Goal: Task Accomplishment & Management: Manage account settings

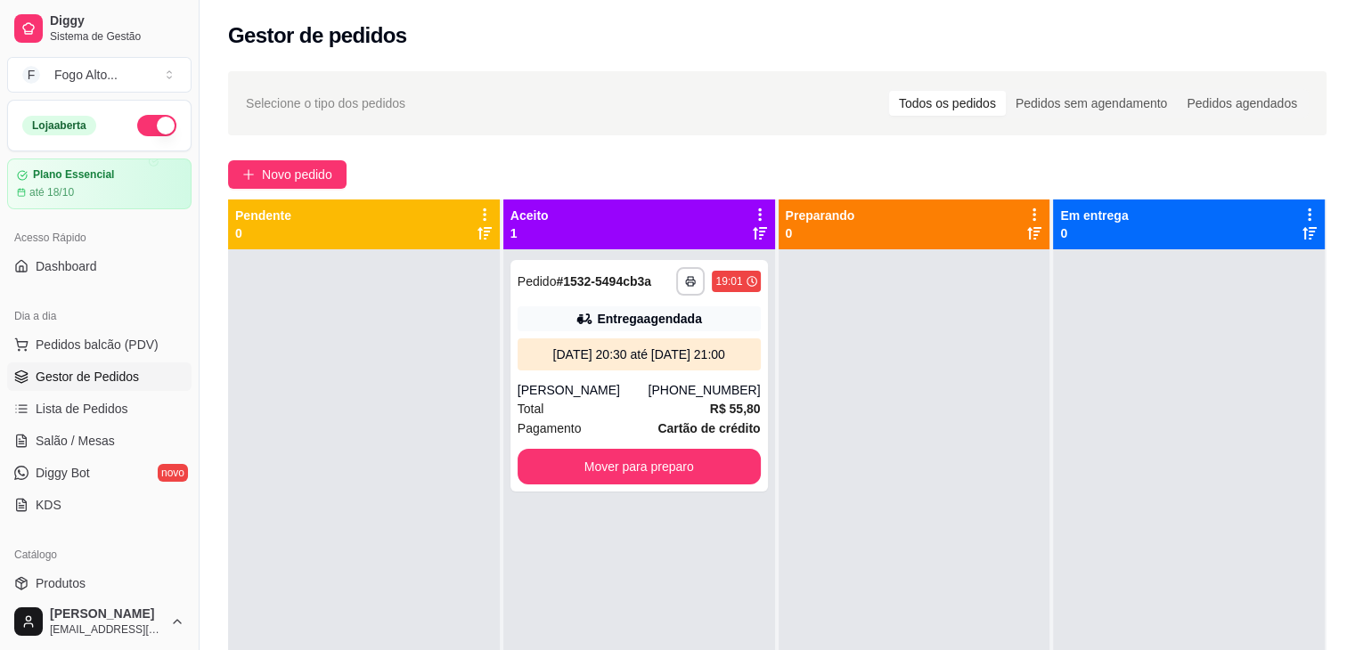
scroll to position [178, 0]
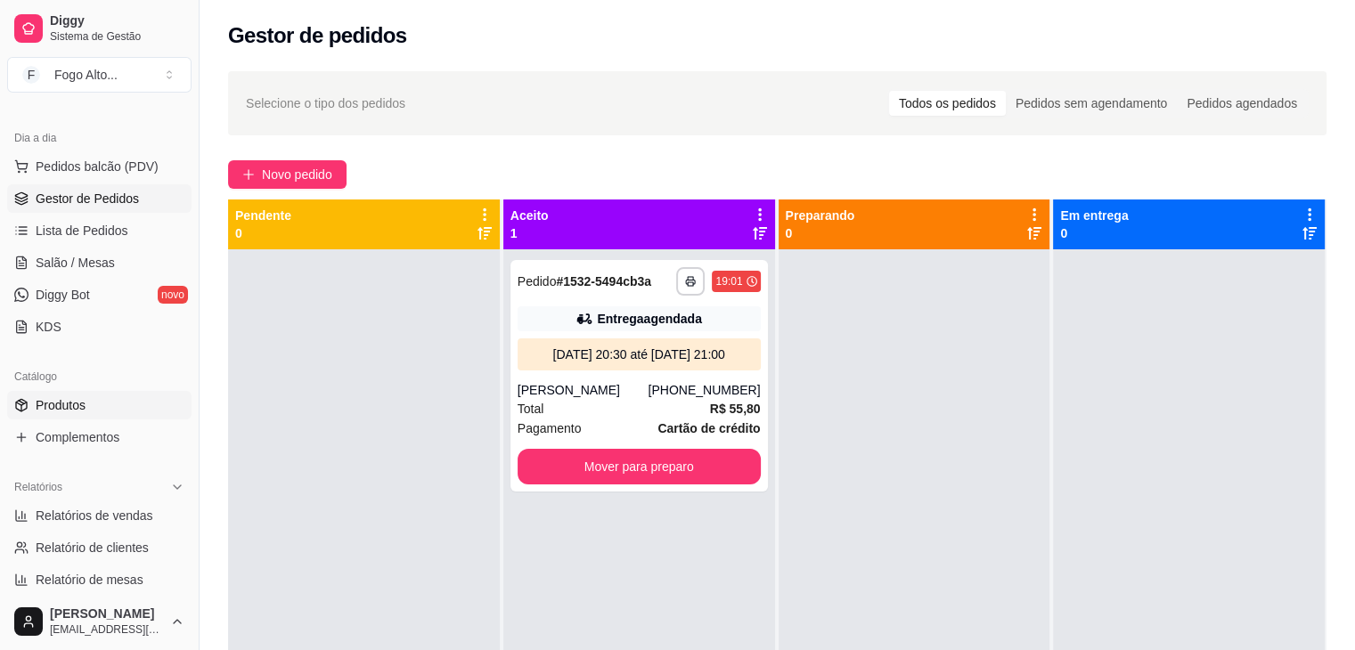
click at [100, 408] on link "Produtos" at bounding box center [99, 405] width 184 height 29
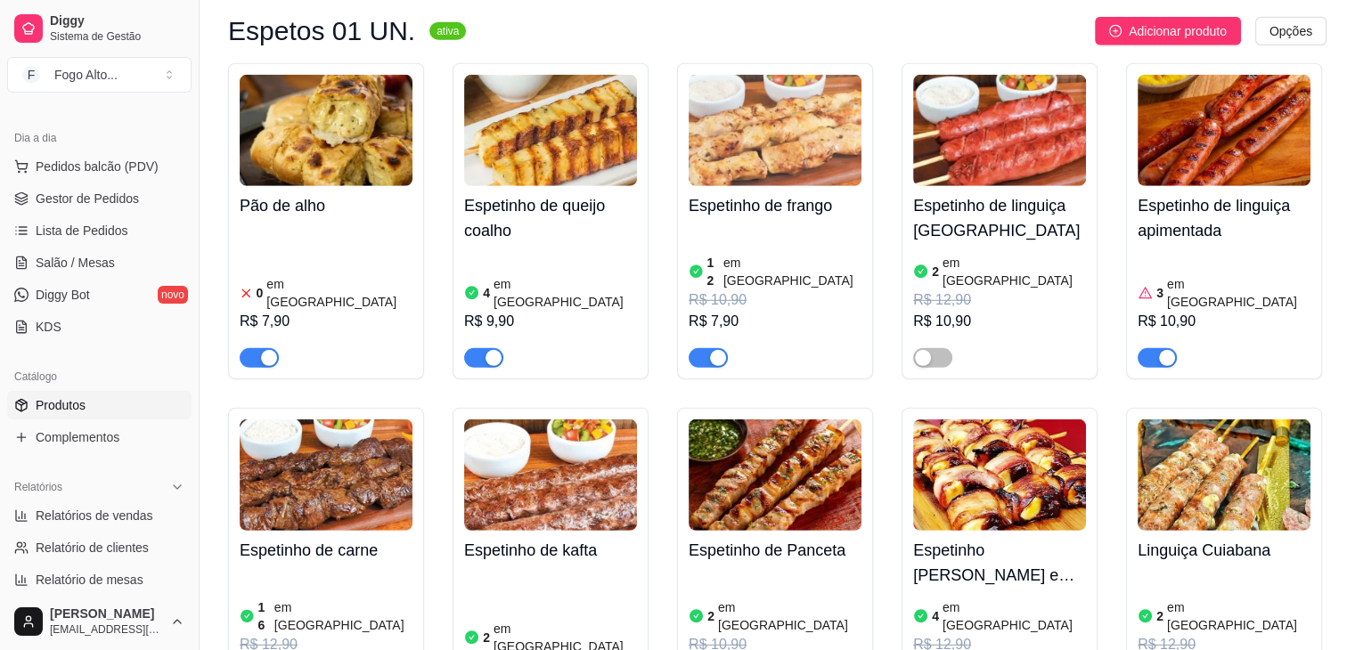
scroll to position [5167, 0]
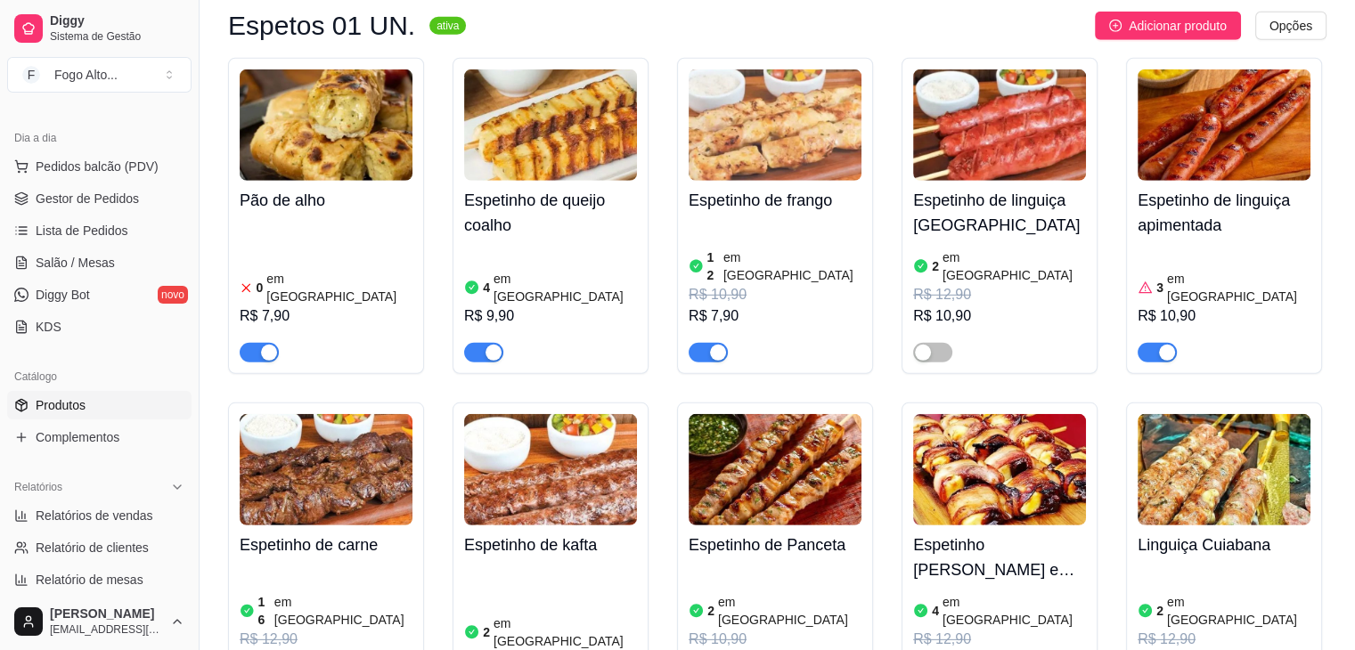
click at [347, 425] on img at bounding box center [326, 469] width 173 height 111
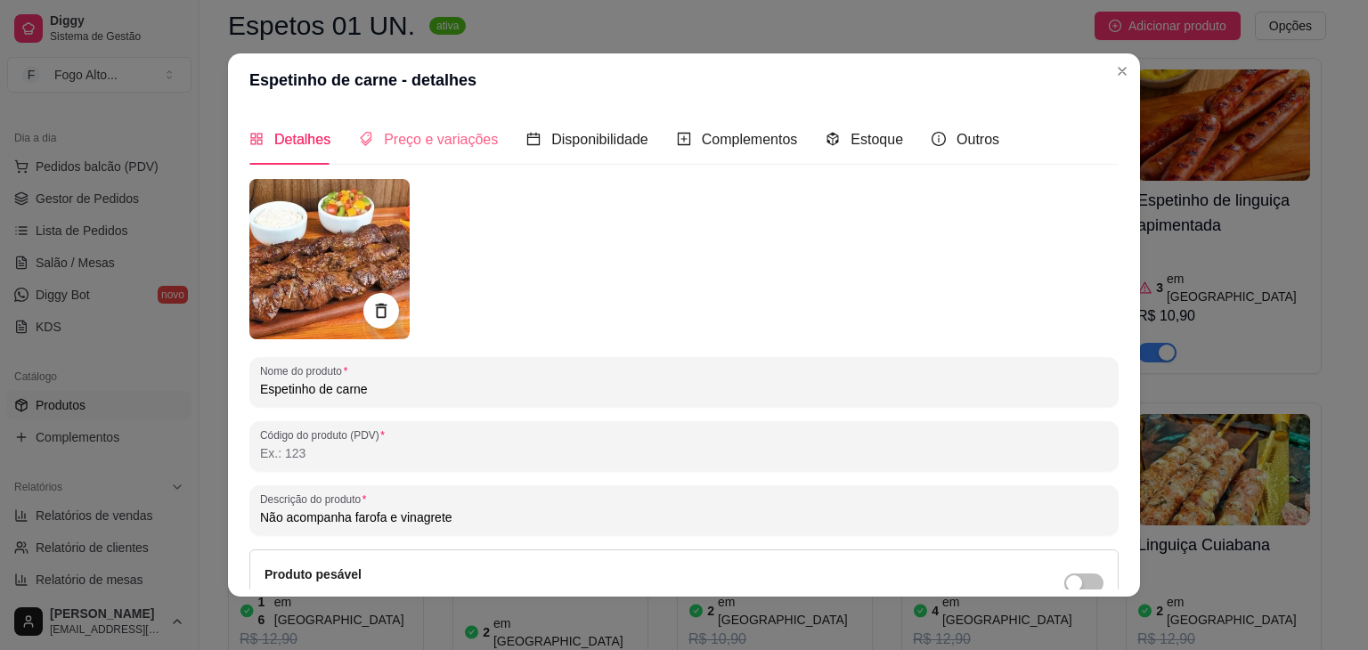
click at [443, 126] on div "Preço e variações" at bounding box center [428, 139] width 139 height 51
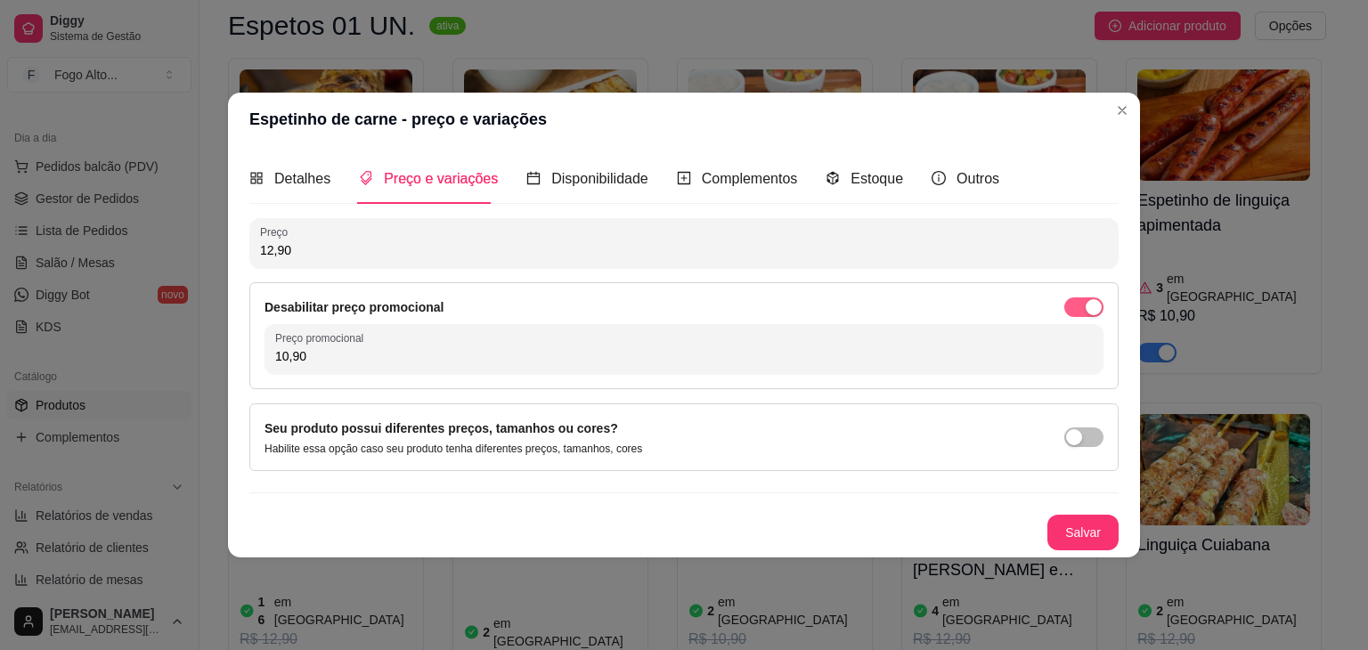
click at [1090, 304] on div "button" at bounding box center [1094, 307] width 16 height 16
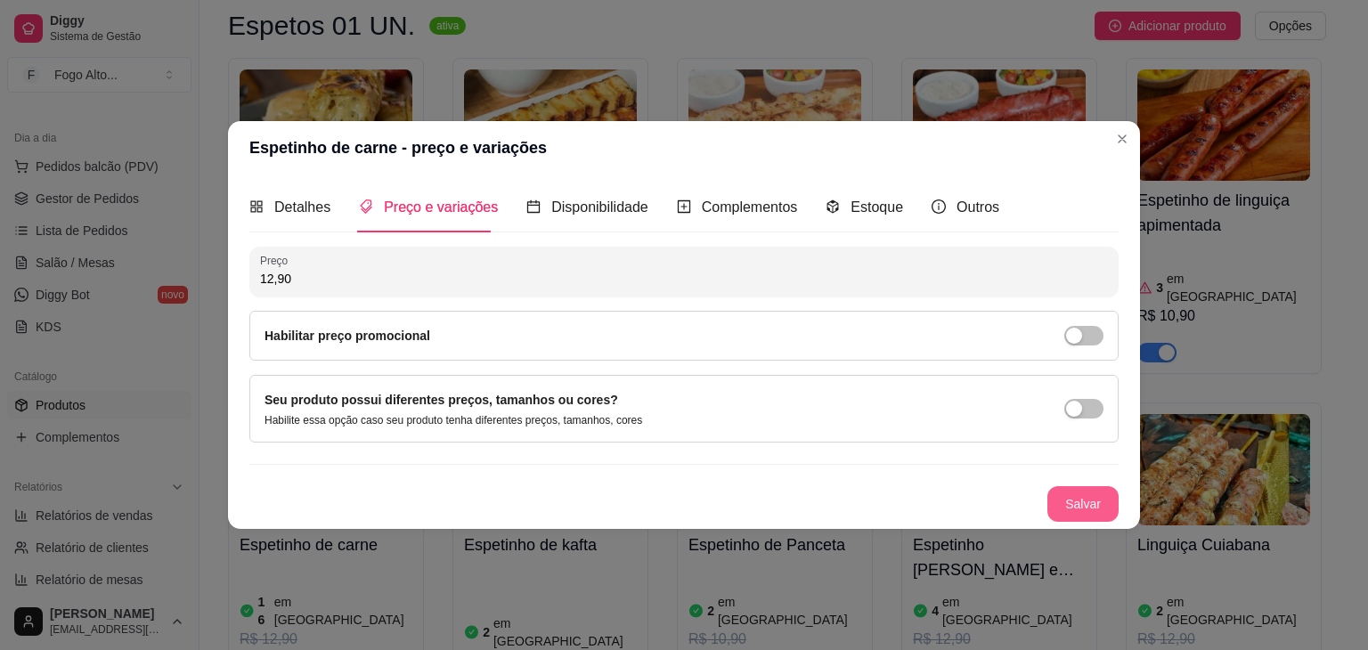
click at [1084, 502] on button "Salvar" at bounding box center [1083, 504] width 71 height 36
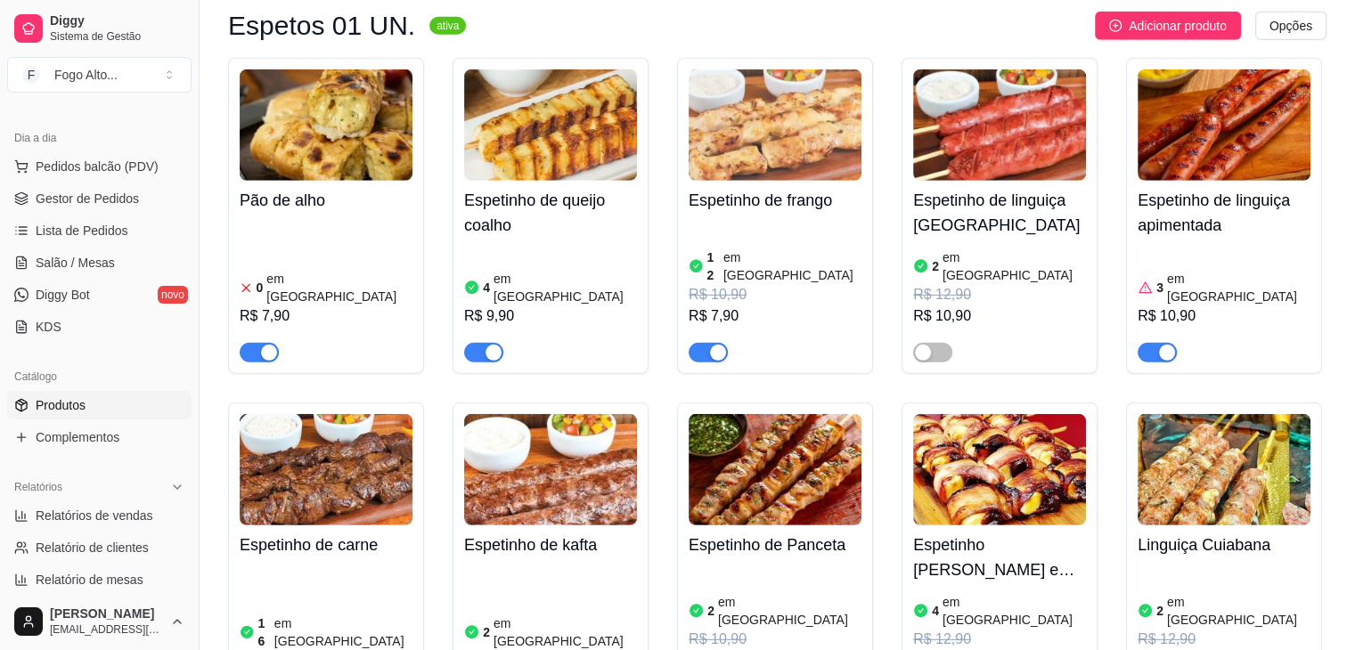
click at [784, 249] on article "em [GEOGRAPHIC_DATA]" at bounding box center [792, 267] width 138 height 36
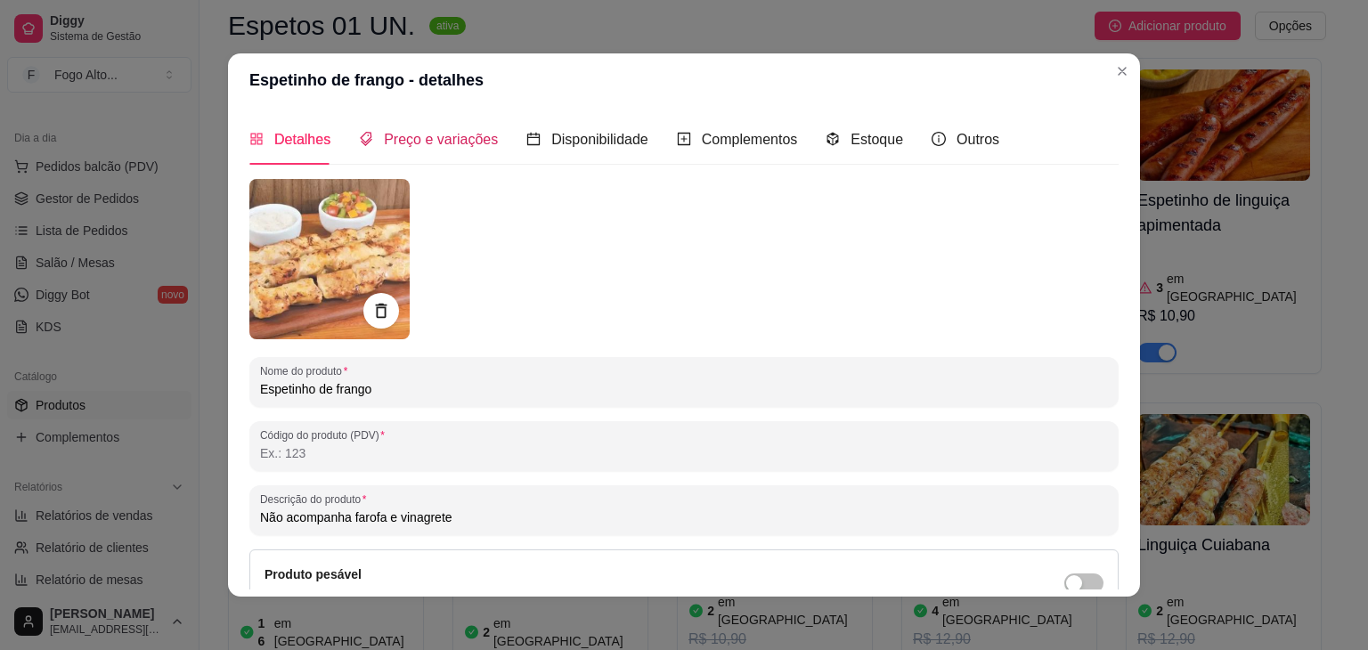
click at [431, 143] on span "Preço e variações" at bounding box center [441, 139] width 114 height 15
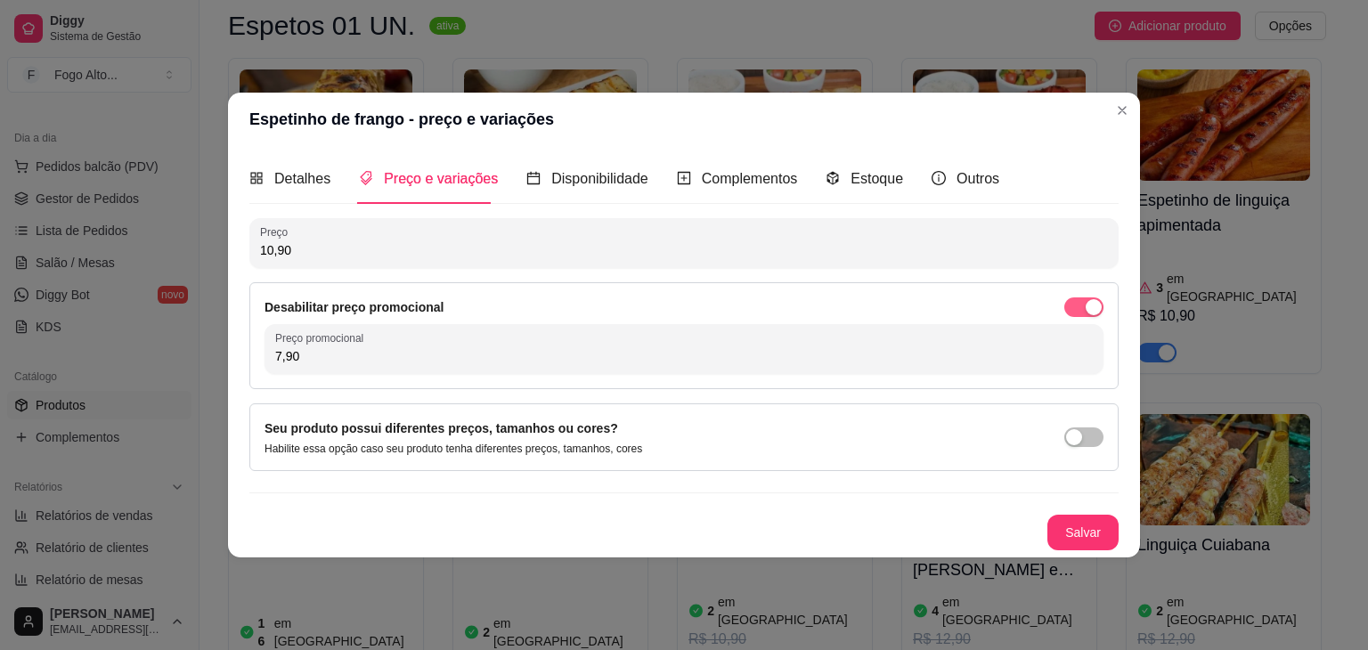
click at [1085, 306] on button "button" at bounding box center [1083, 308] width 39 height 20
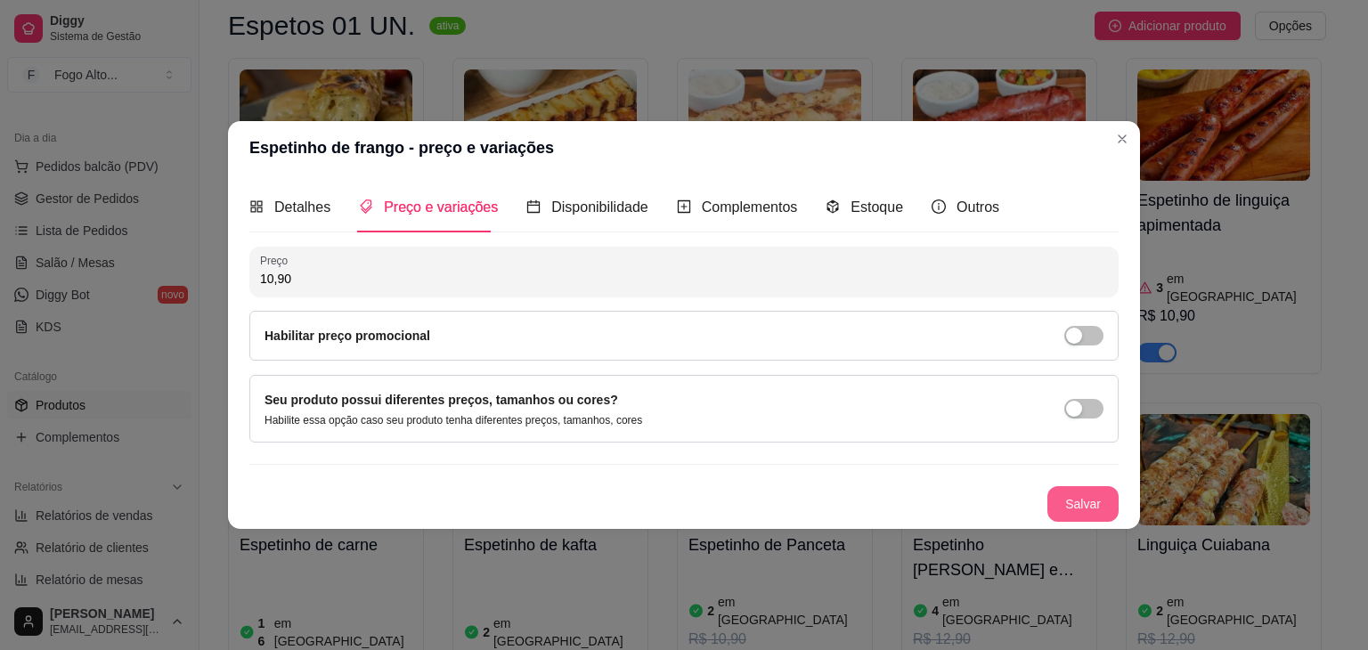
click at [1098, 501] on button "Salvar" at bounding box center [1083, 504] width 71 height 36
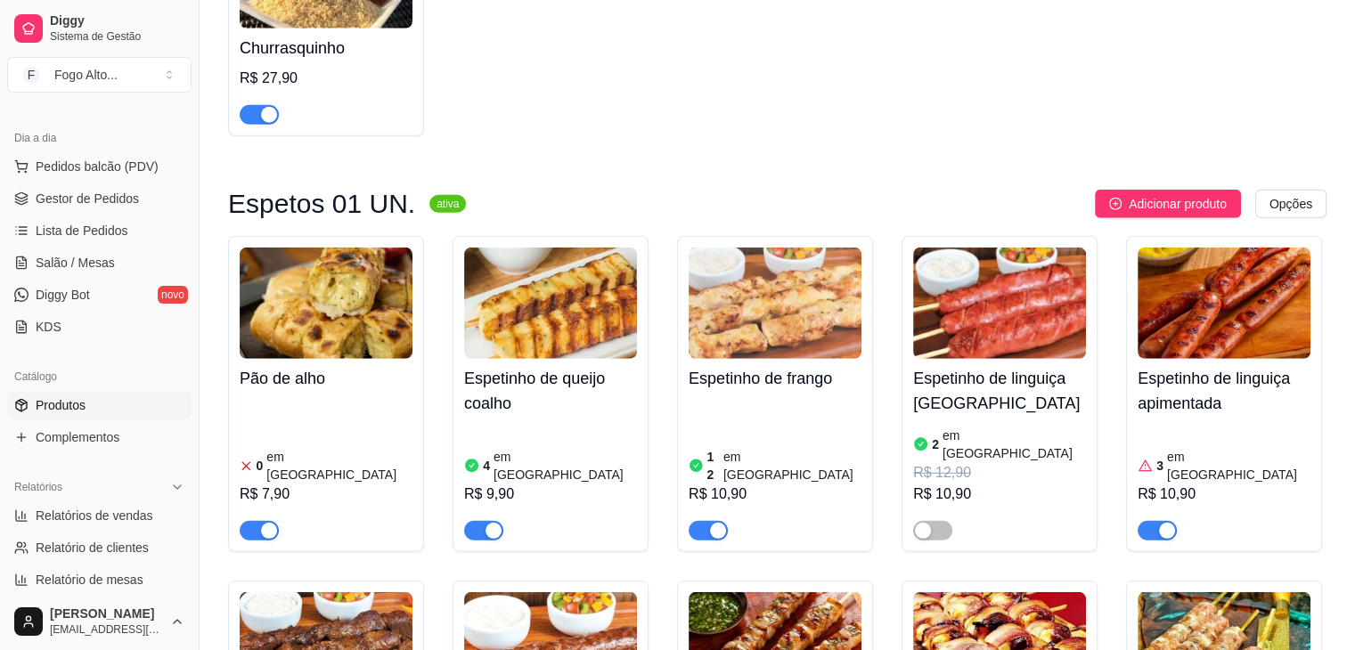
scroll to position [5256, 0]
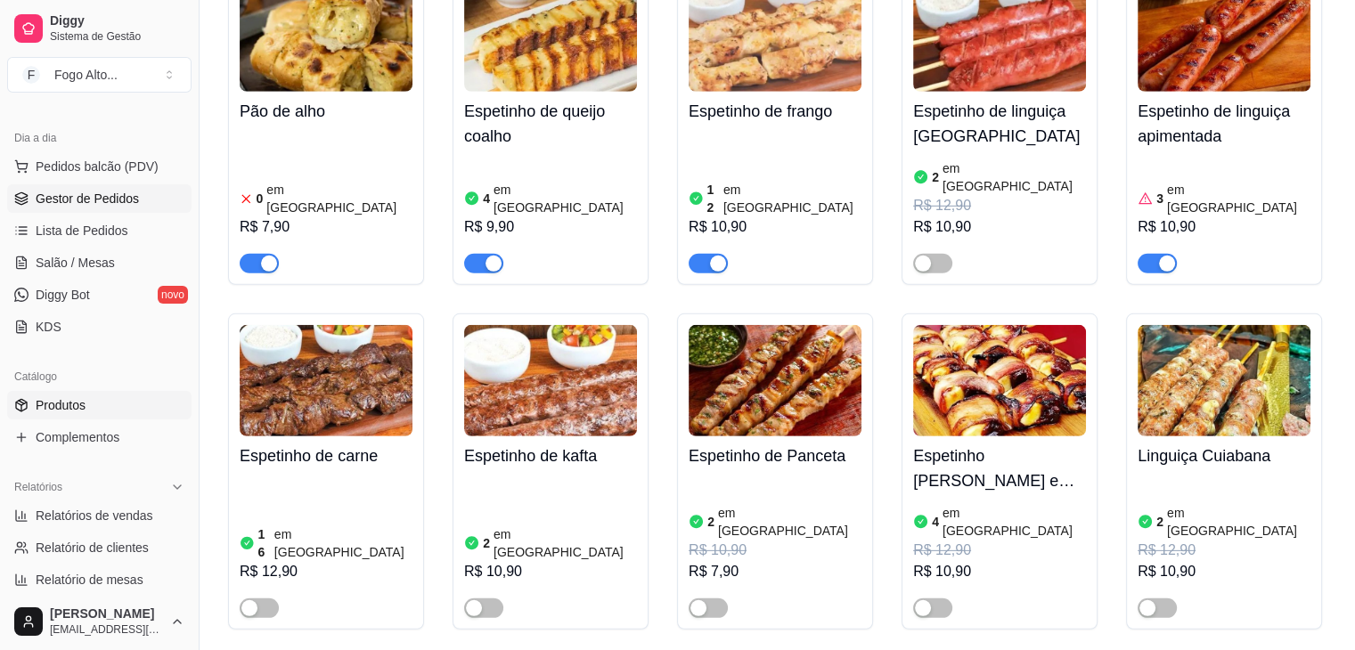
click at [95, 190] on span "Gestor de Pedidos" at bounding box center [87, 199] width 103 height 18
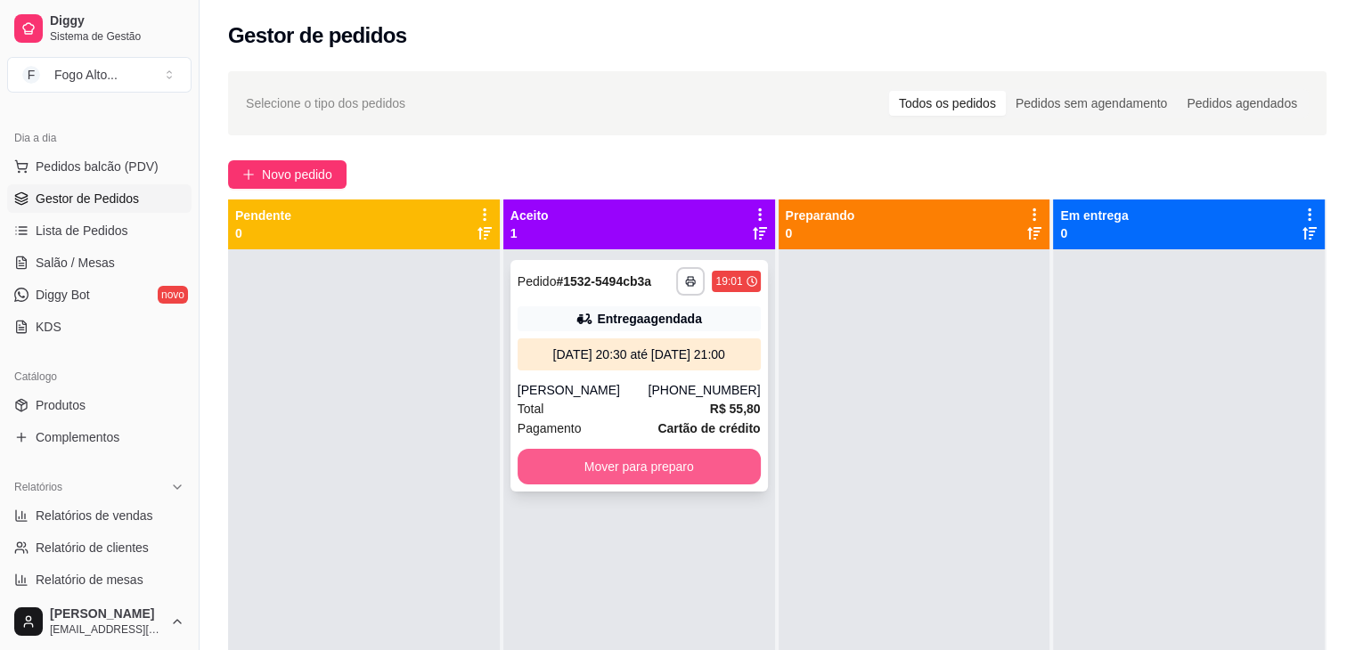
click at [643, 461] on button "Mover para preparo" at bounding box center [639, 467] width 243 height 36
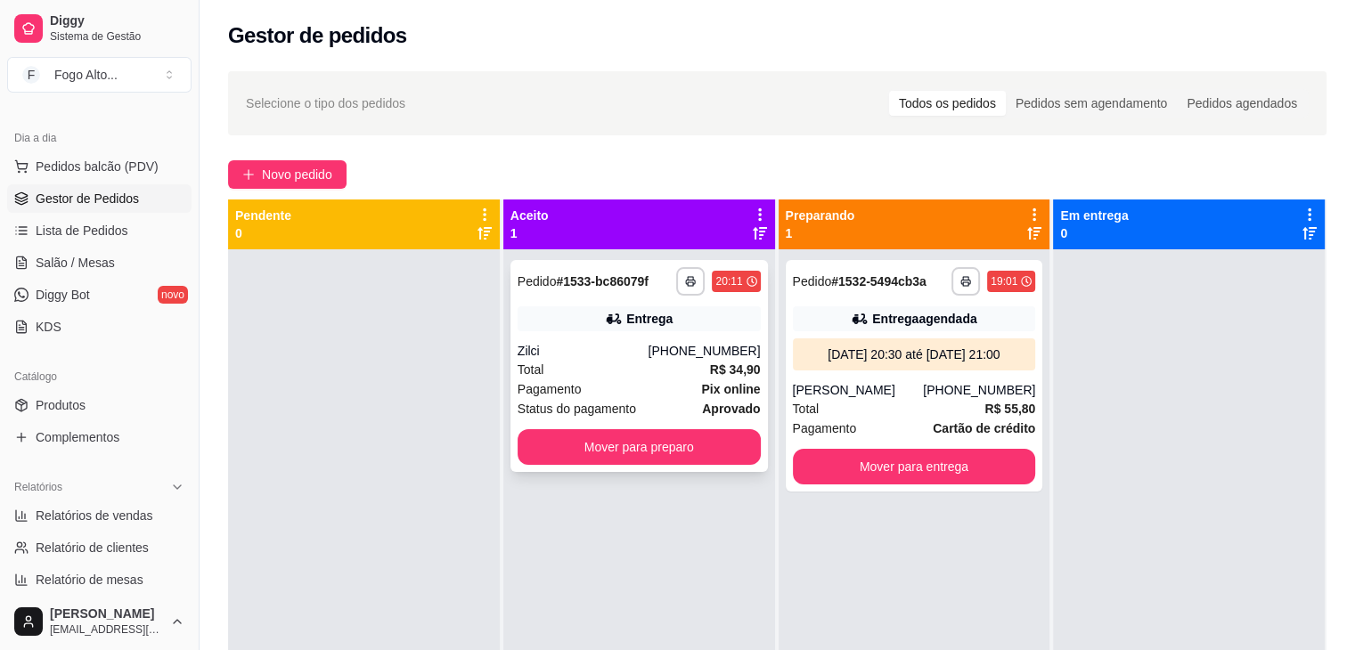
click at [641, 348] on div "Zilci" at bounding box center [583, 351] width 131 height 18
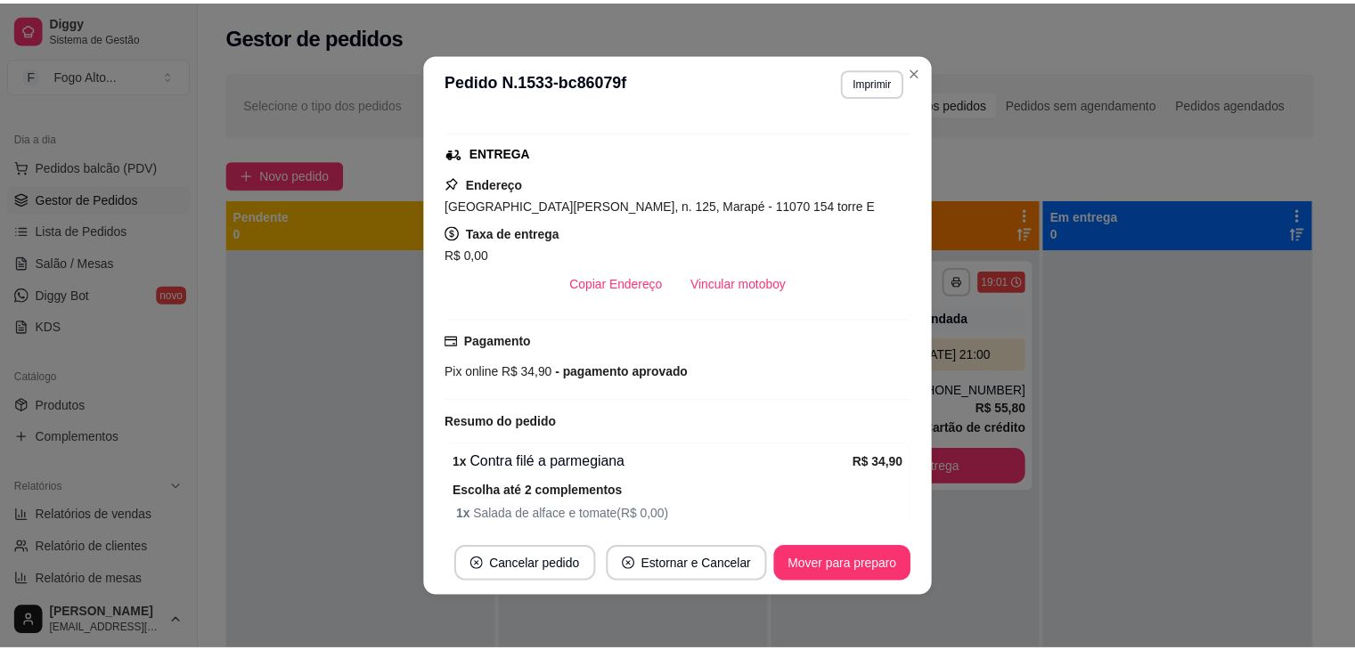
scroll to position [374, 0]
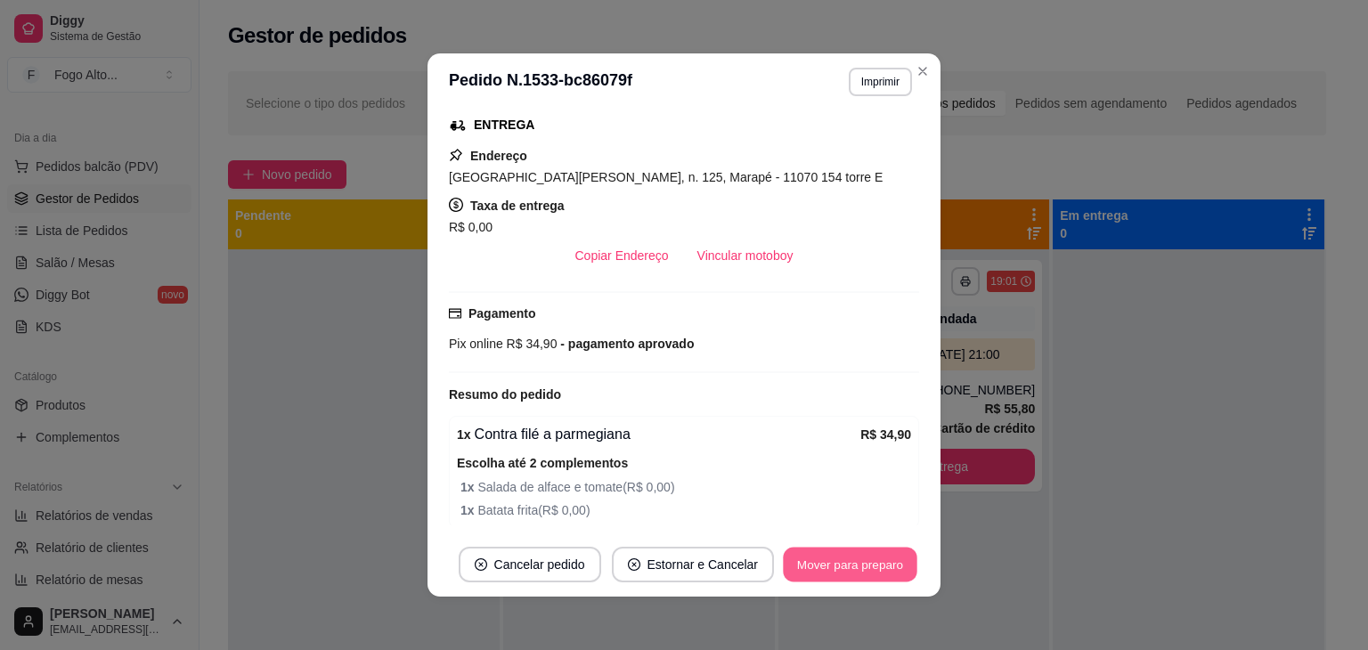
click at [844, 559] on button "Mover para preparo" at bounding box center [850, 565] width 134 height 35
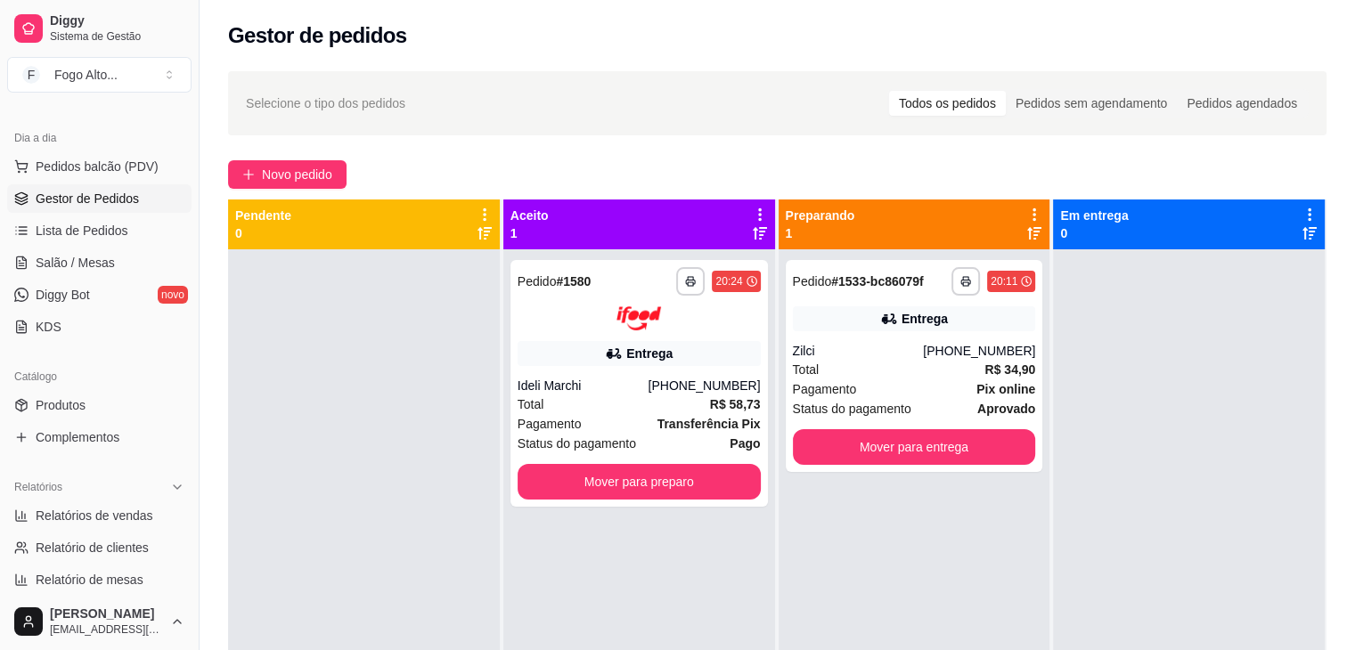
drag, startPoint x: 434, startPoint y: 211, endPoint x: 367, endPoint y: 104, distance: 126.1
click at [428, 194] on div "**********" at bounding box center [777, 466] width 1155 height 811
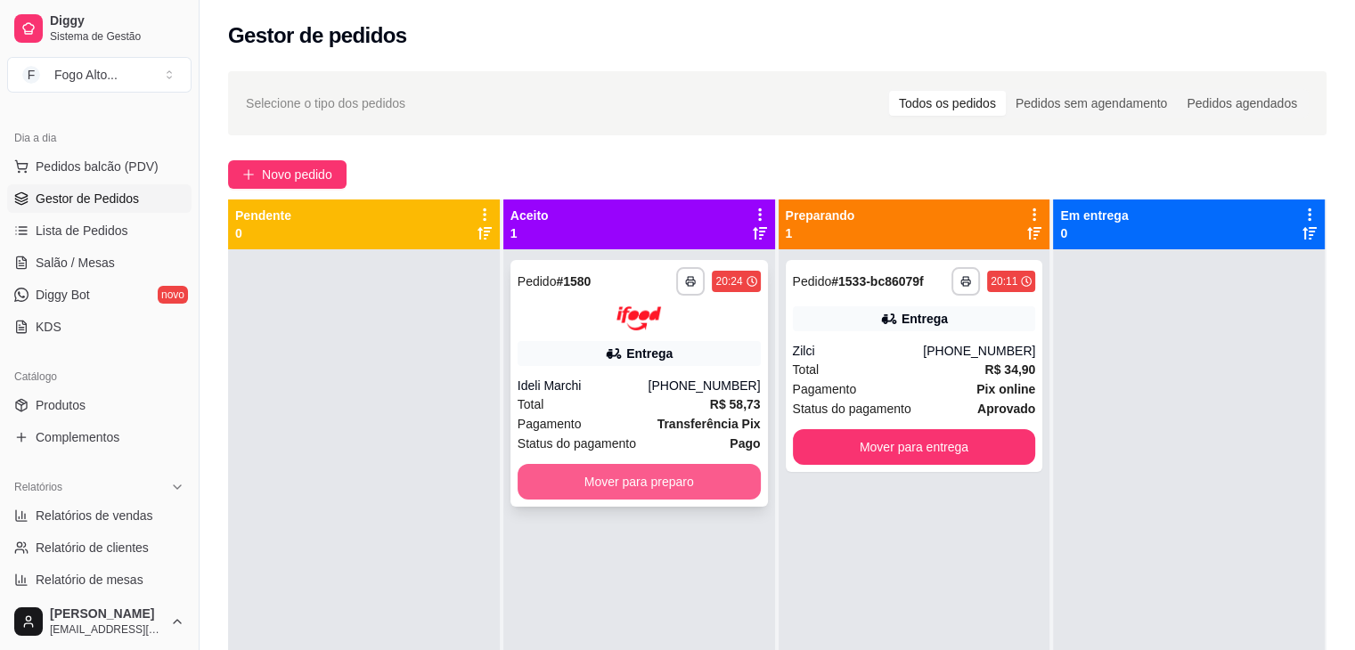
click at [648, 493] on button "Mover para preparo" at bounding box center [639, 482] width 243 height 36
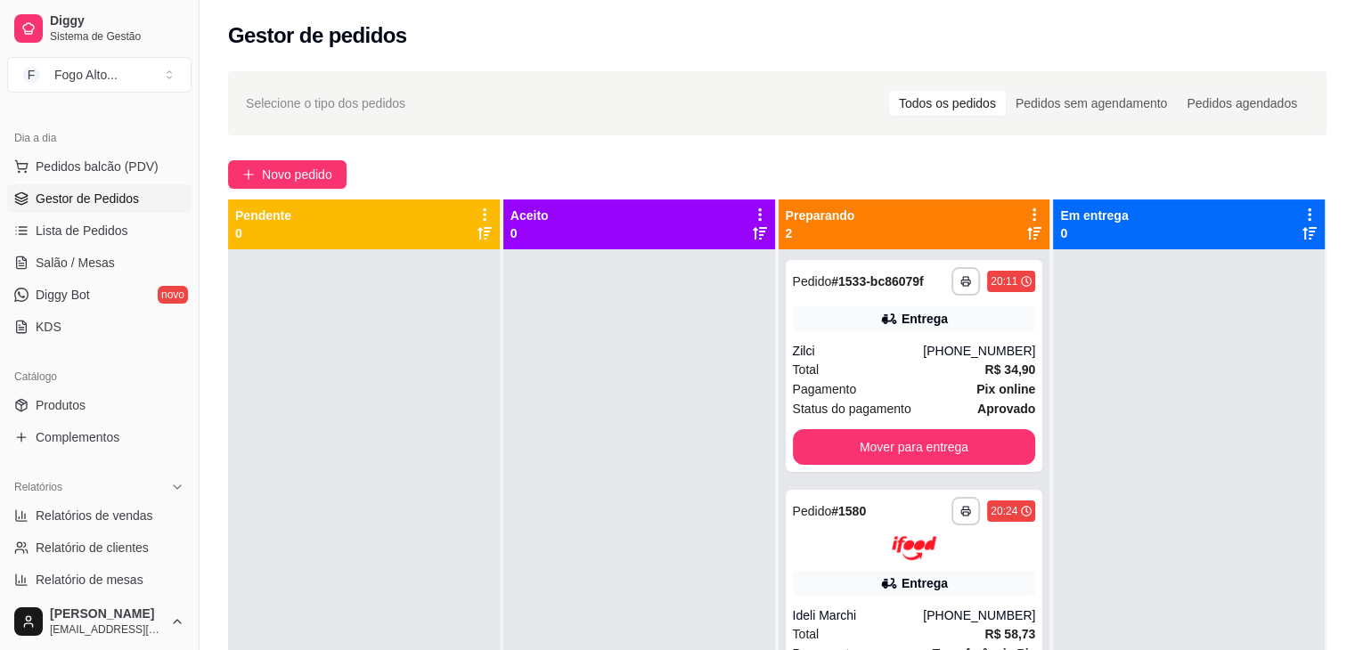
drag, startPoint x: 652, startPoint y: 474, endPoint x: 761, endPoint y: 427, distance: 118.5
click at [656, 472] on div at bounding box center [639, 574] width 272 height 650
click at [902, 449] on button "Mover para entrega" at bounding box center [914, 447] width 243 height 36
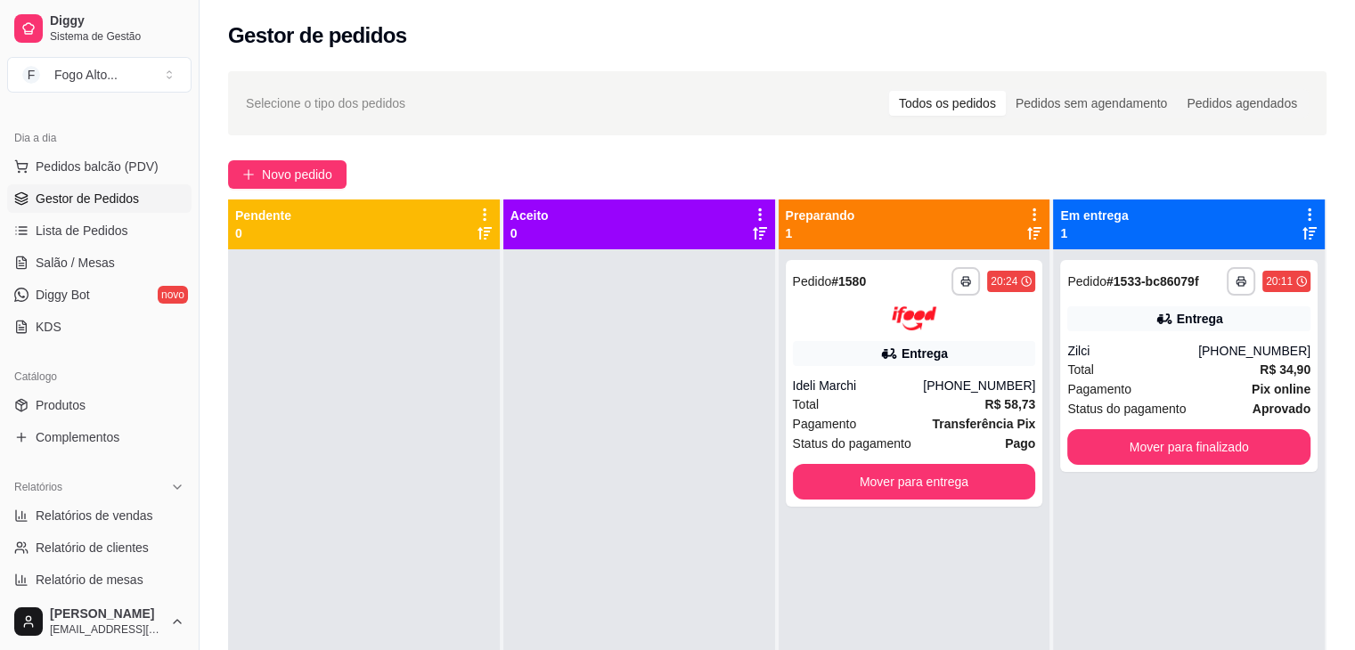
click at [1171, 350] on div "Zilci" at bounding box center [1132, 351] width 131 height 18
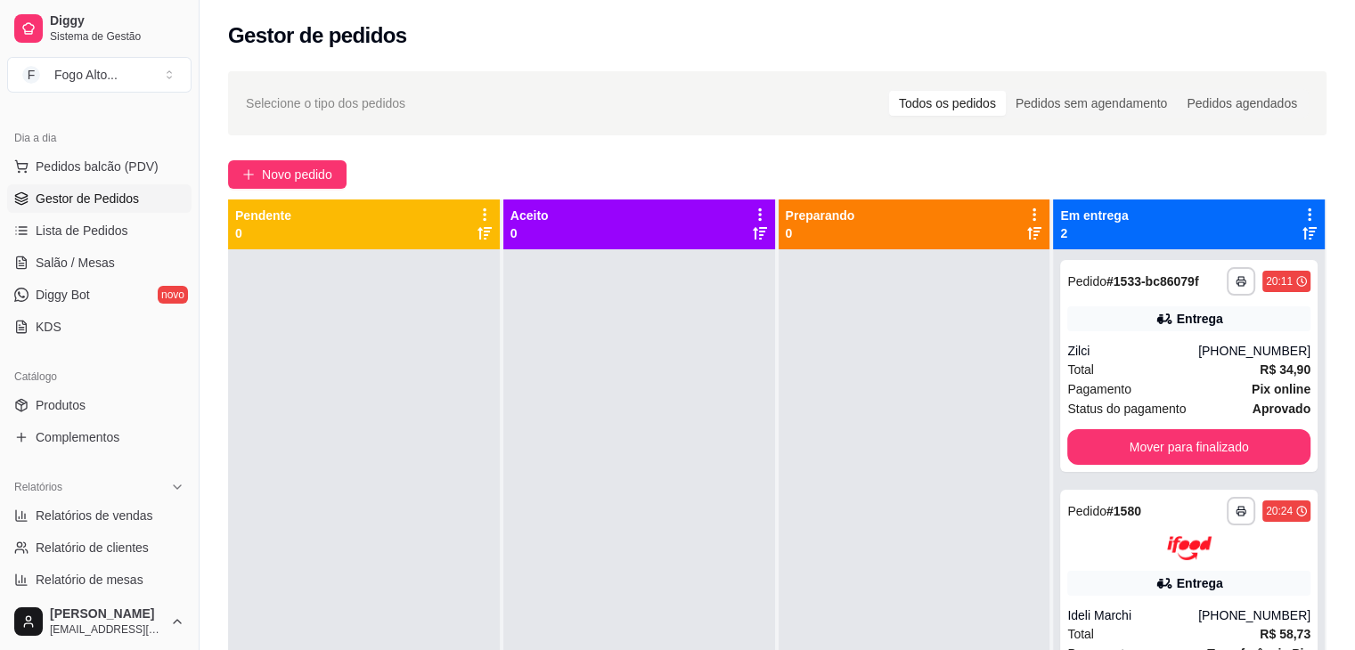
click at [320, 375] on div at bounding box center [364, 574] width 272 height 650
click at [1151, 439] on button "Mover para finalizado" at bounding box center [1188, 447] width 243 height 36
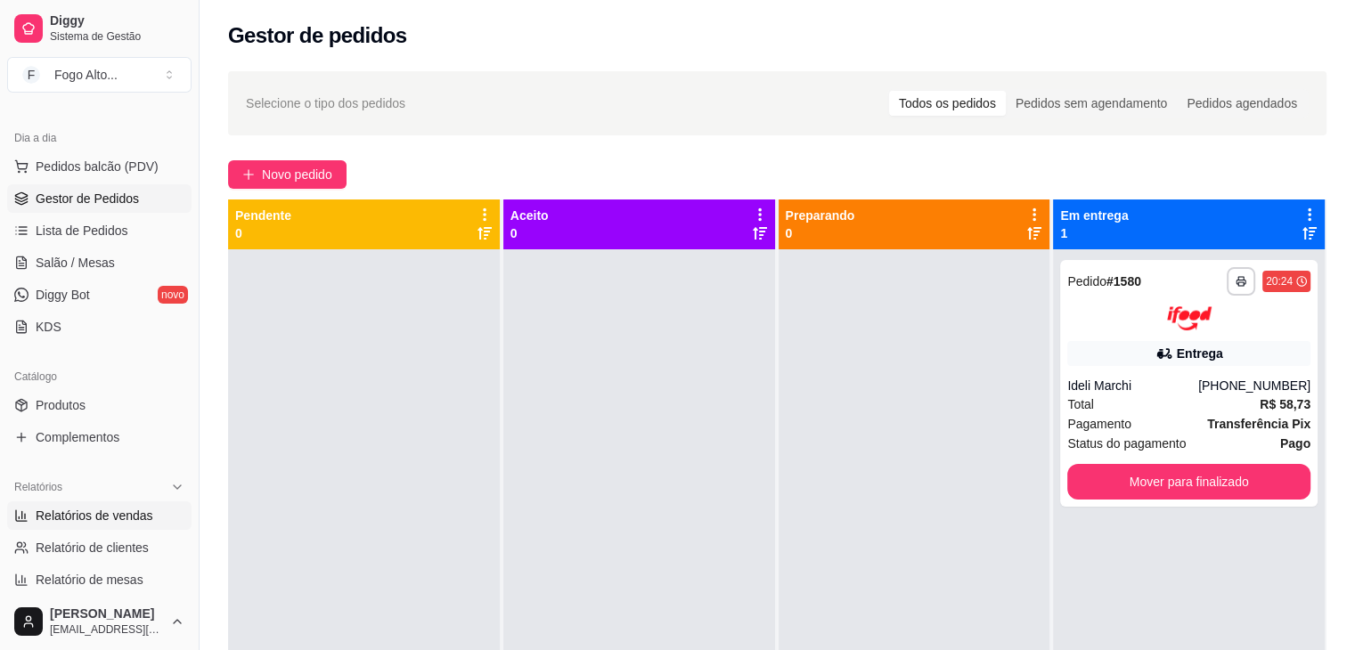
click at [99, 518] on span "Relatórios de vendas" at bounding box center [95, 516] width 118 height 18
select select "ALL"
select select "0"
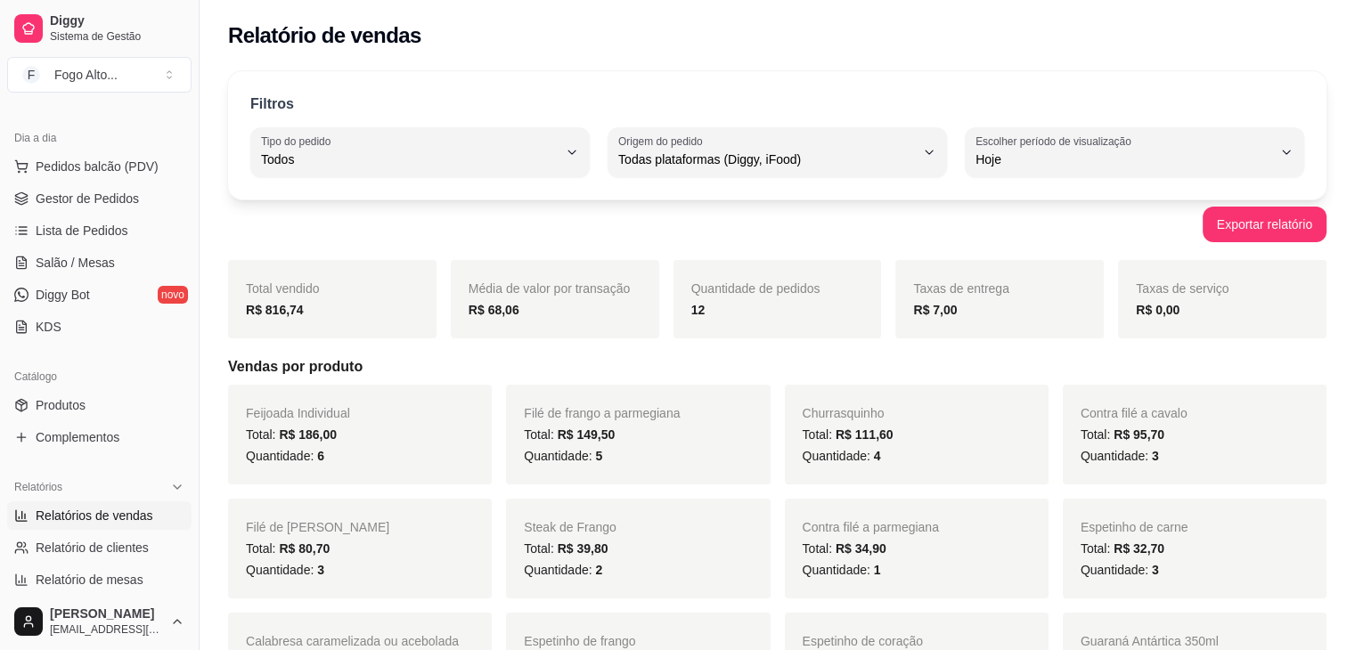
scroll to position [89, 0]
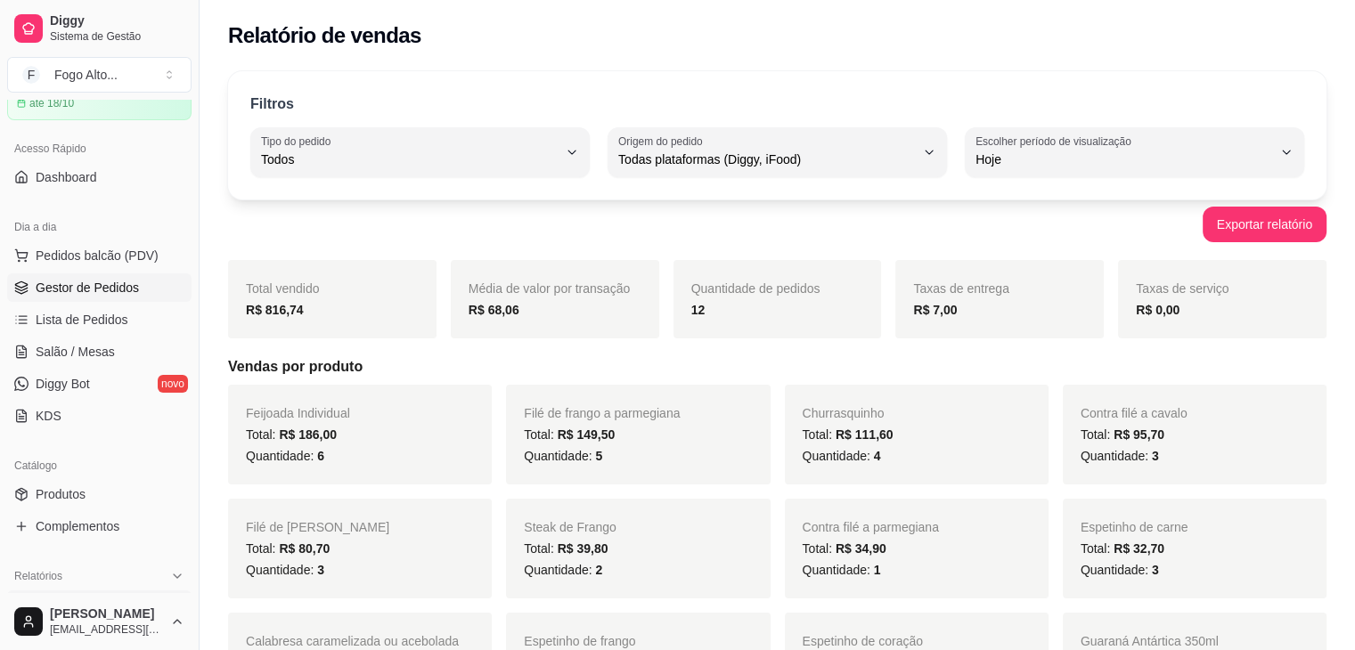
click at [117, 279] on span "Gestor de Pedidos" at bounding box center [87, 288] width 103 height 18
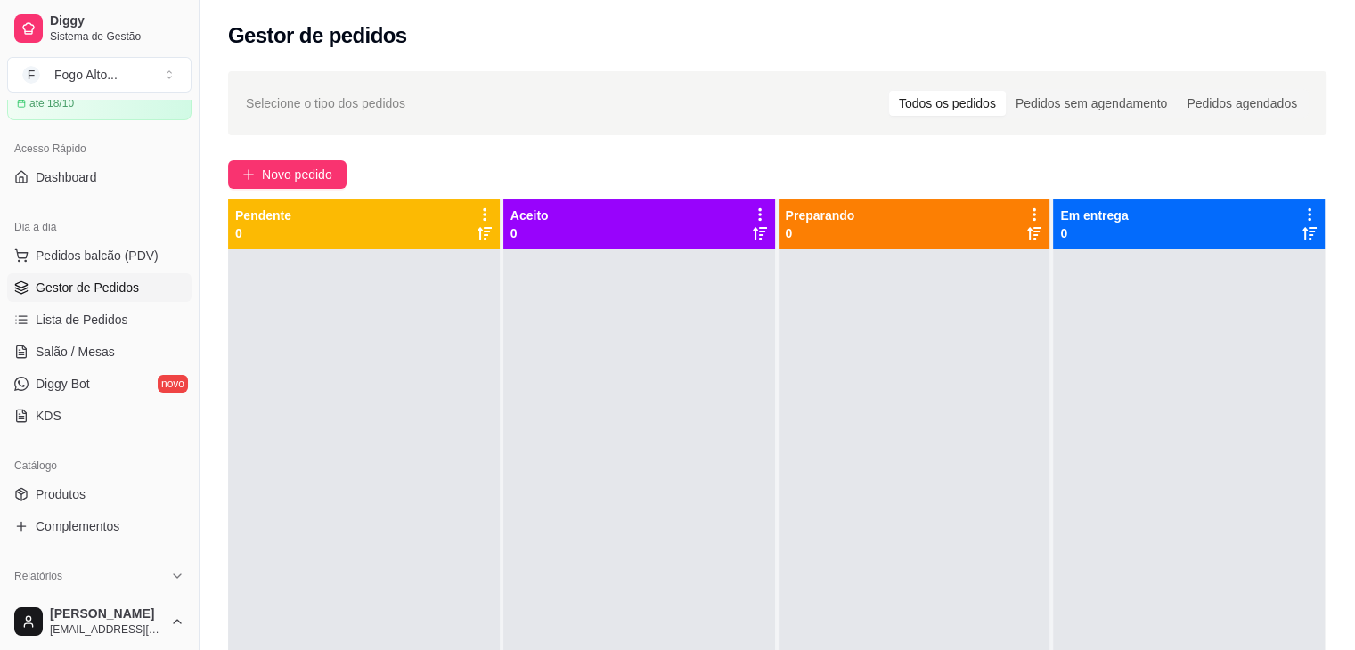
click at [864, 456] on div at bounding box center [915, 574] width 272 height 650
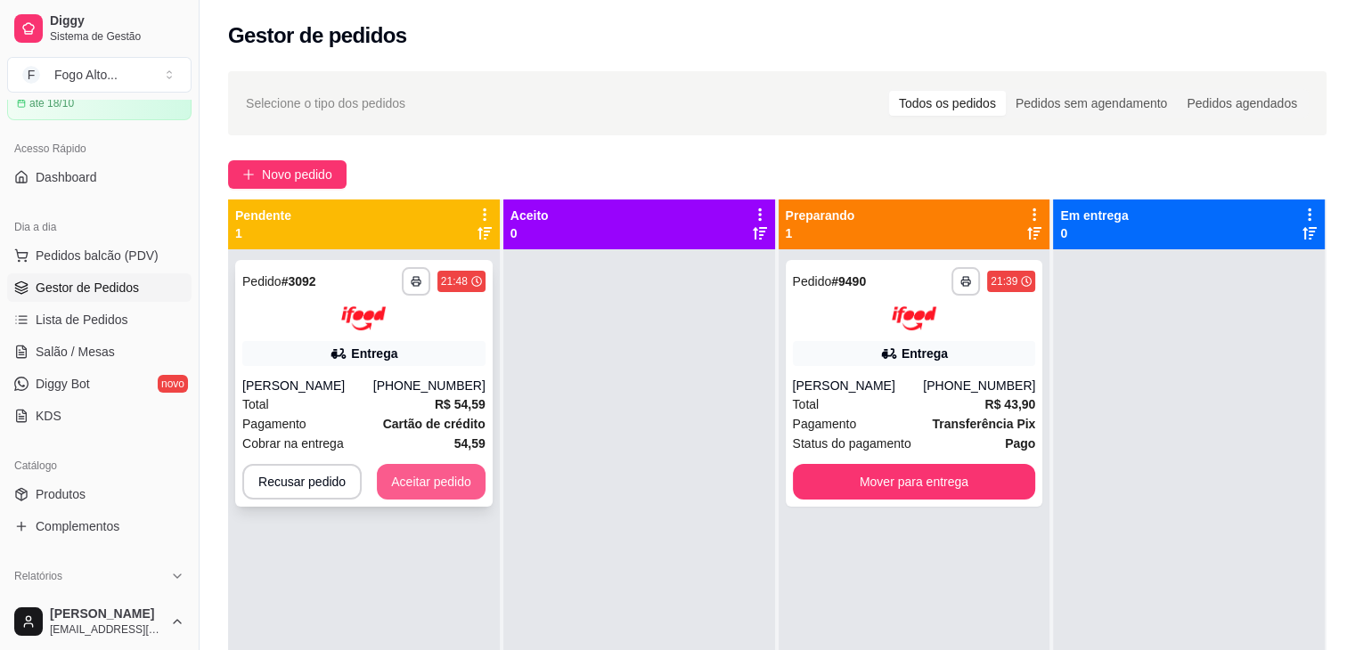
click at [435, 480] on button "Aceitar pedido" at bounding box center [431, 482] width 109 height 36
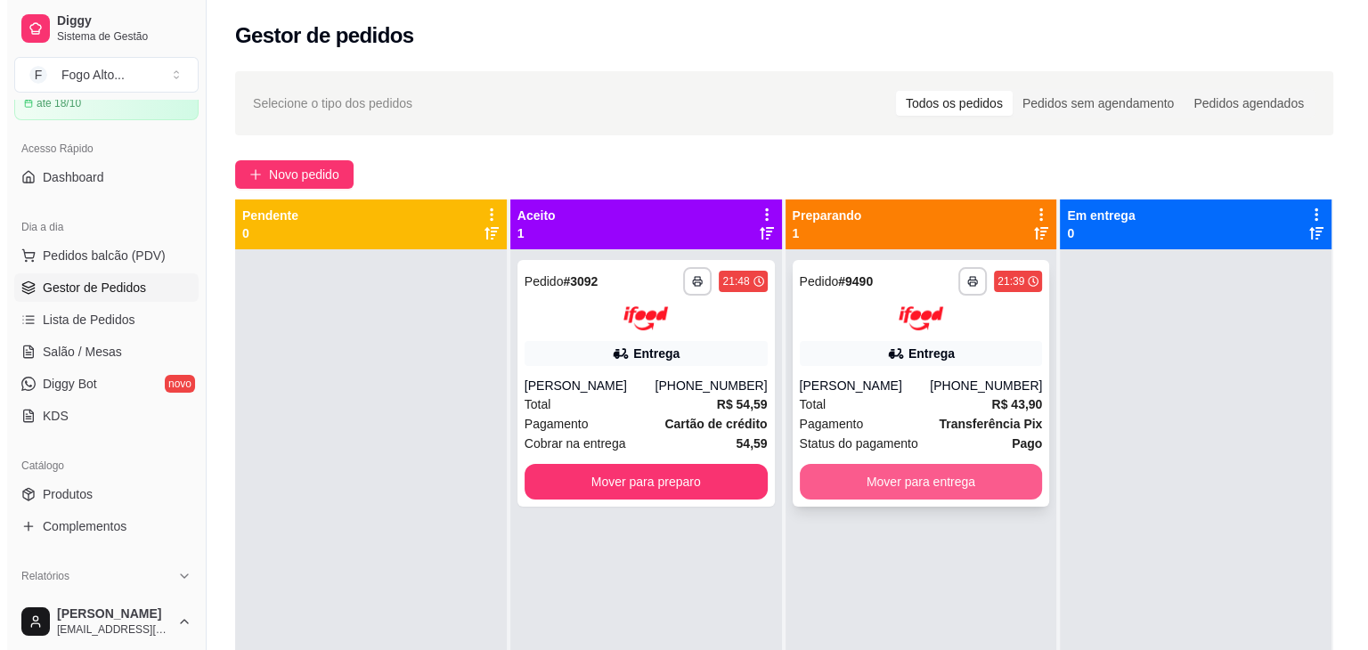
scroll to position [50, 0]
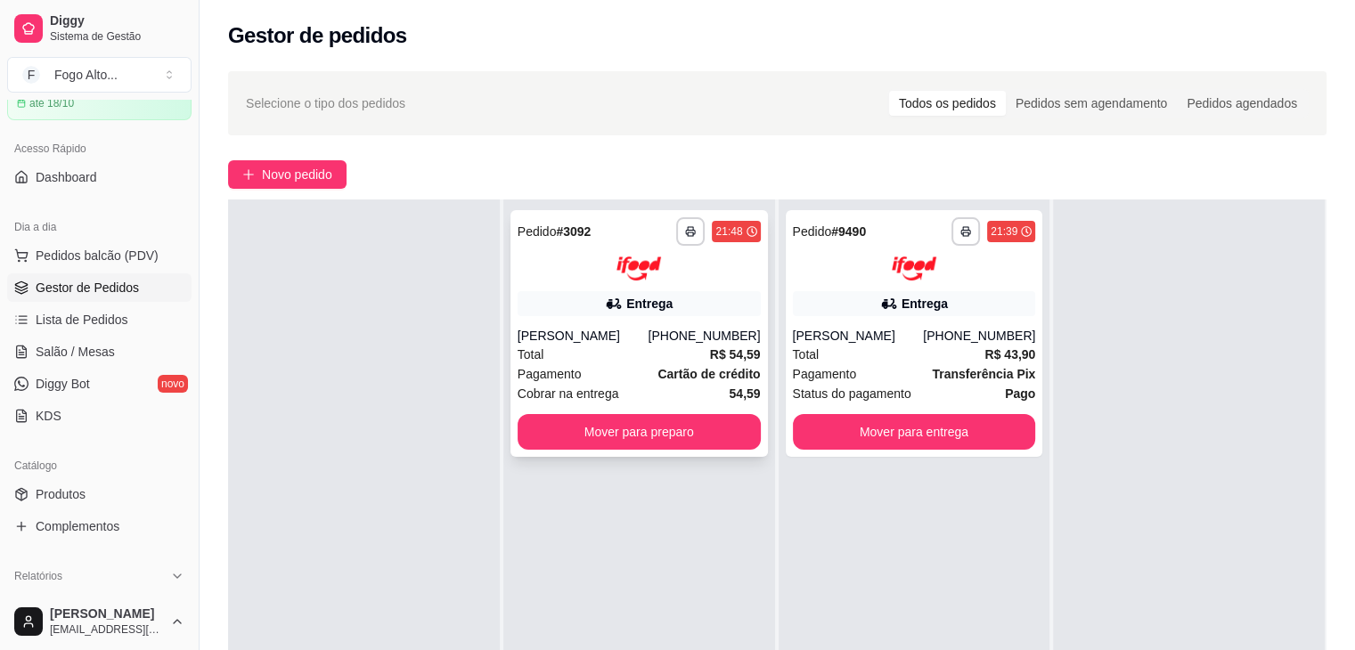
click at [626, 332] on div "[PERSON_NAME]" at bounding box center [583, 336] width 131 height 18
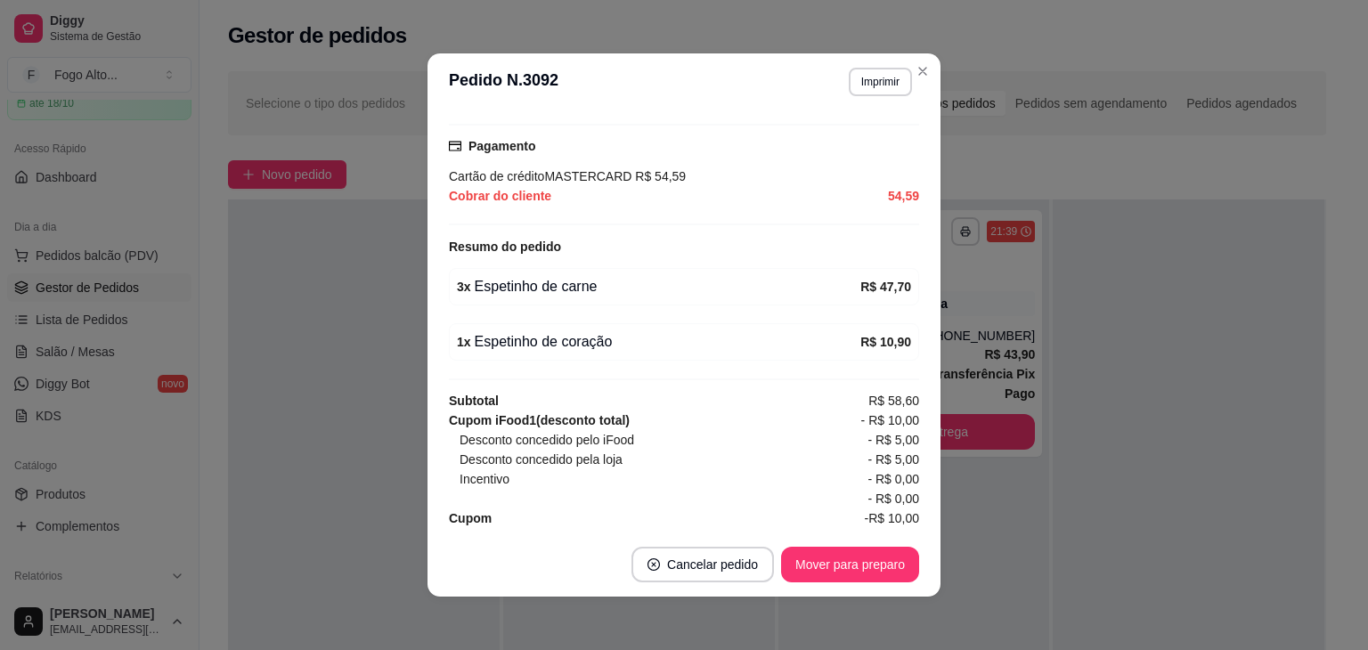
scroll to position [520, 0]
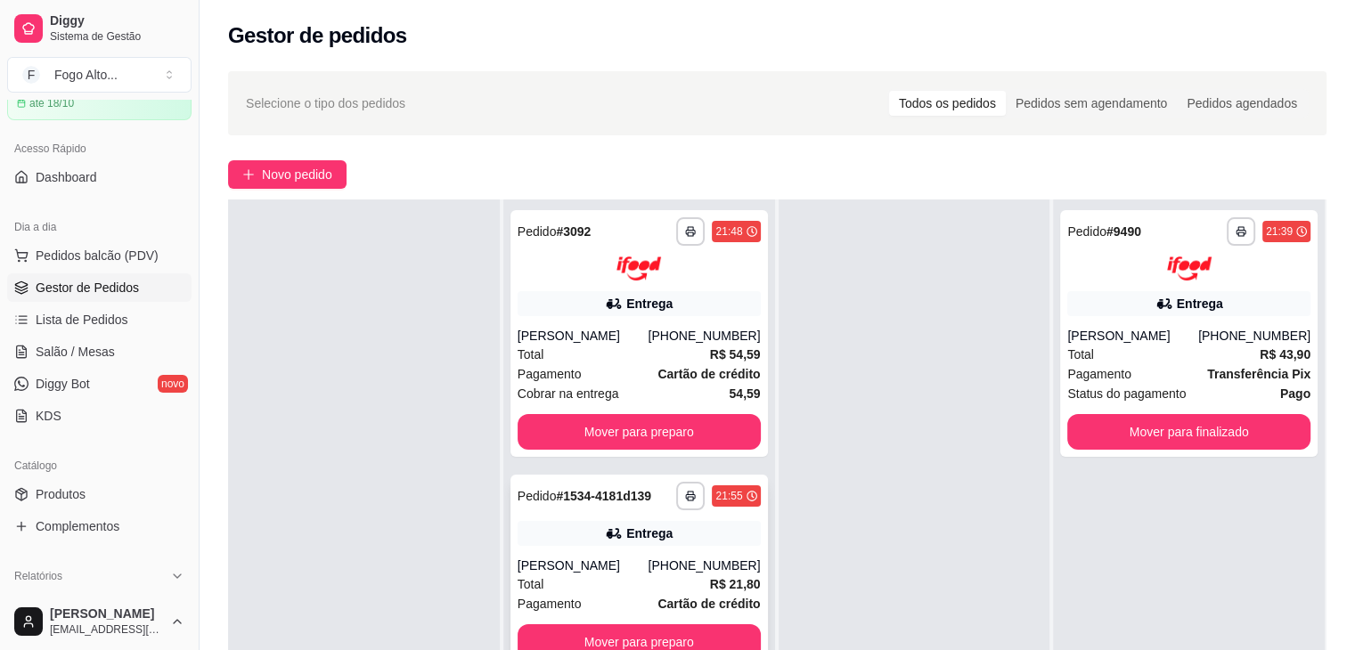
click at [635, 537] on div "Entrega" at bounding box center [649, 534] width 46 height 18
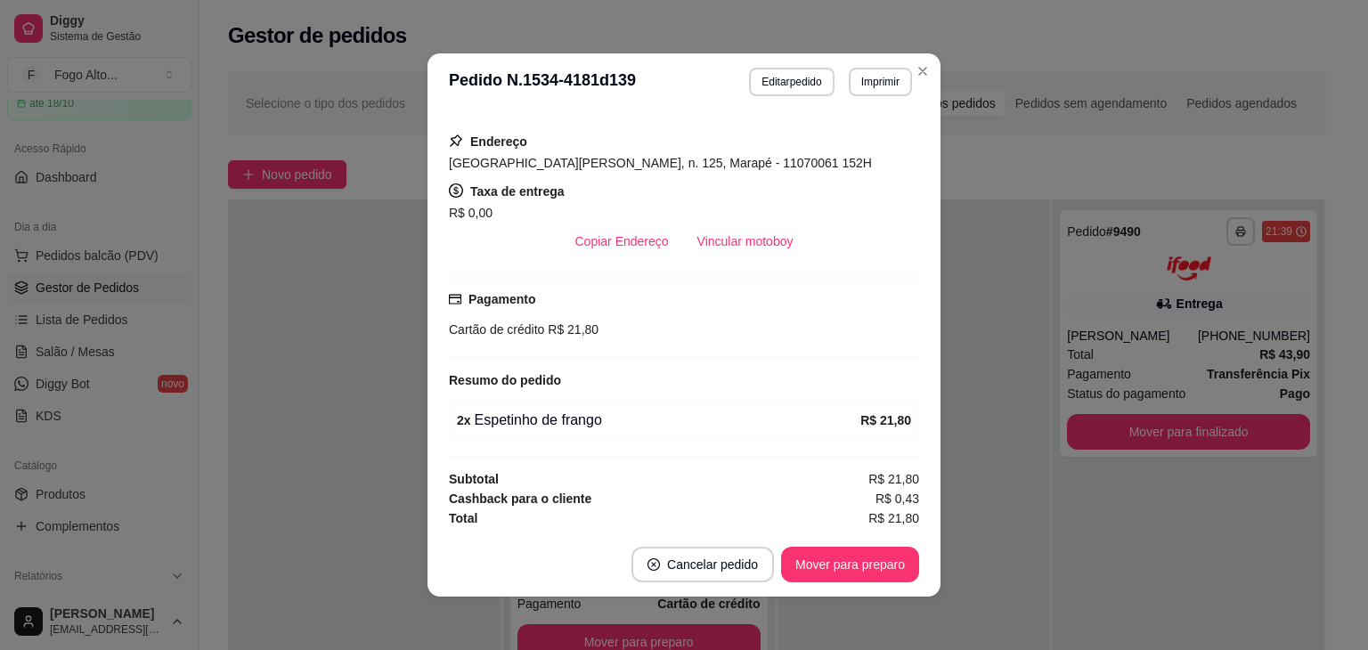
scroll to position [388, 0]
click at [858, 562] on button "Mover para preparo" at bounding box center [850, 565] width 138 height 36
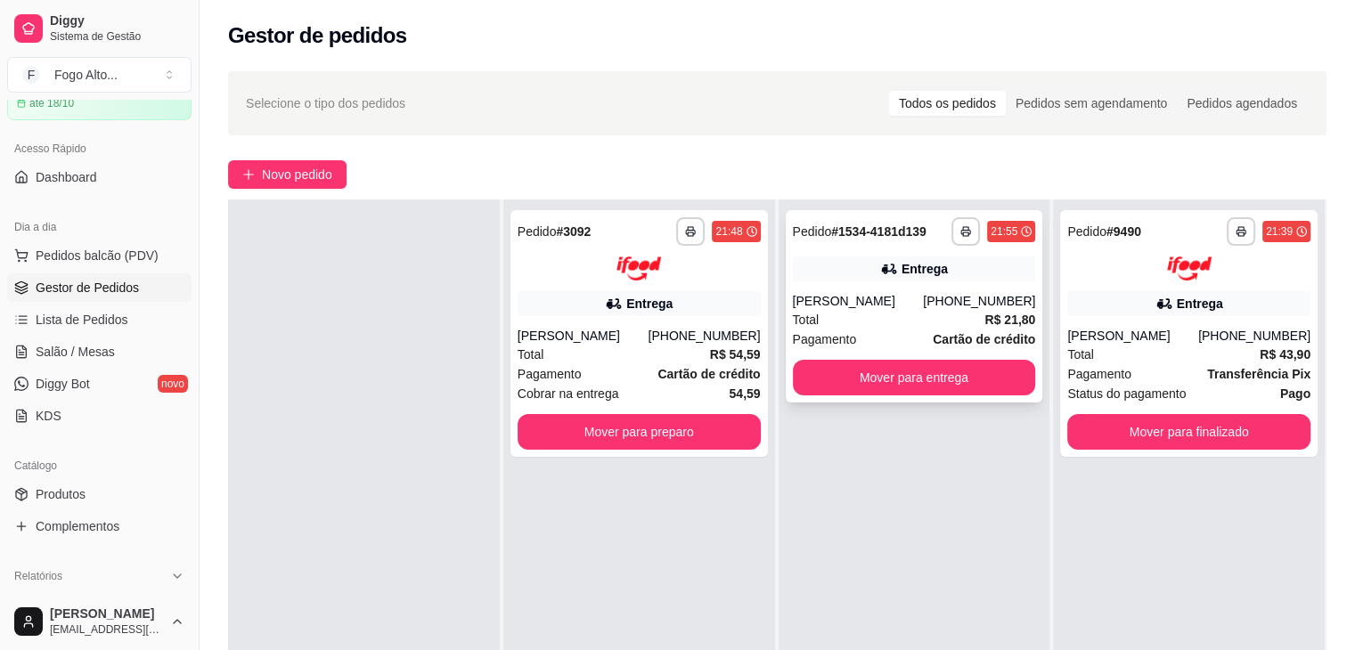
click at [918, 302] on div "[PERSON_NAME]" at bounding box center [858, 301] width 131 height 18
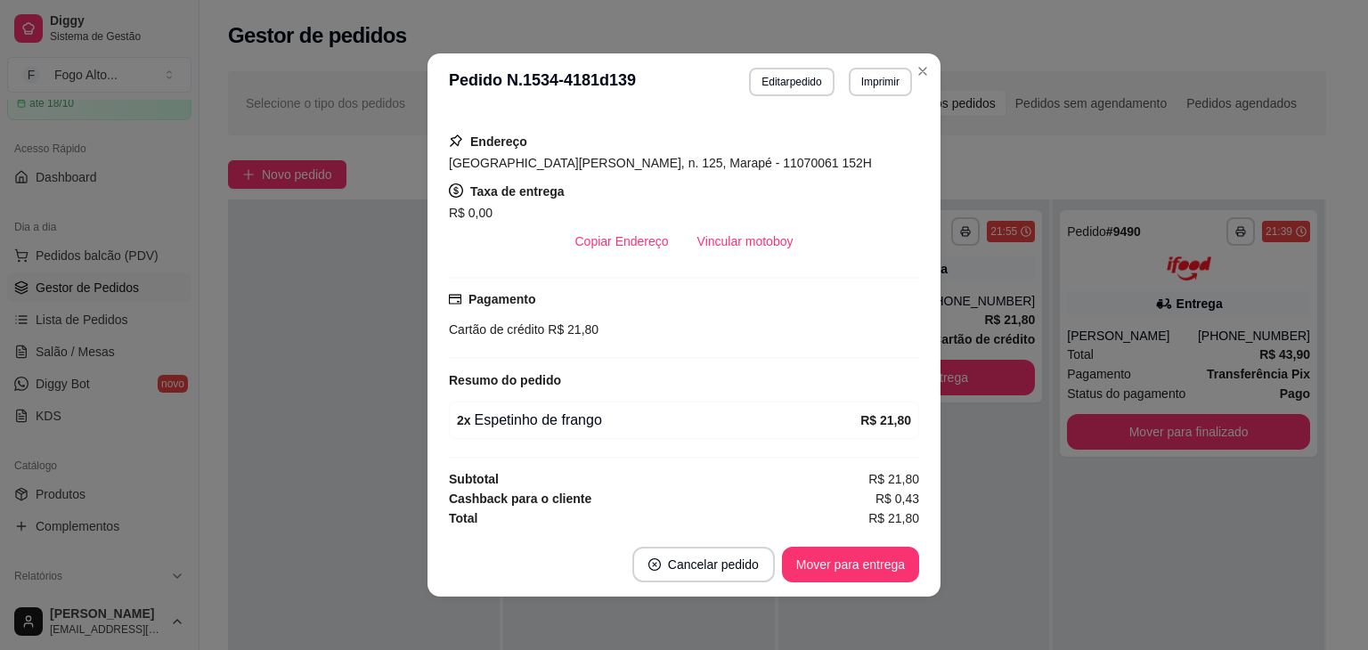
scroll to position [4, 0]
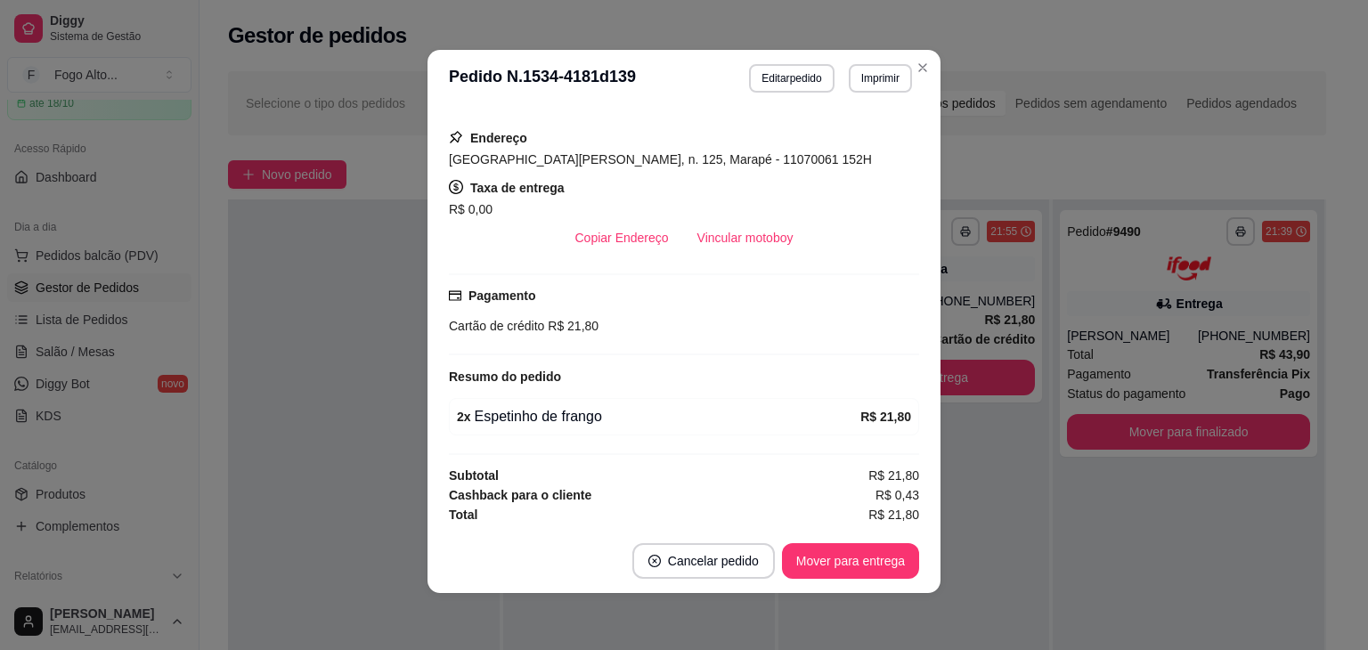
click at [719, 353] on div "Solicite um entregador do iFood Sujeito a disponibilidade da plataforma feito h…" at bounding box center [684, 318] width 470 height 408
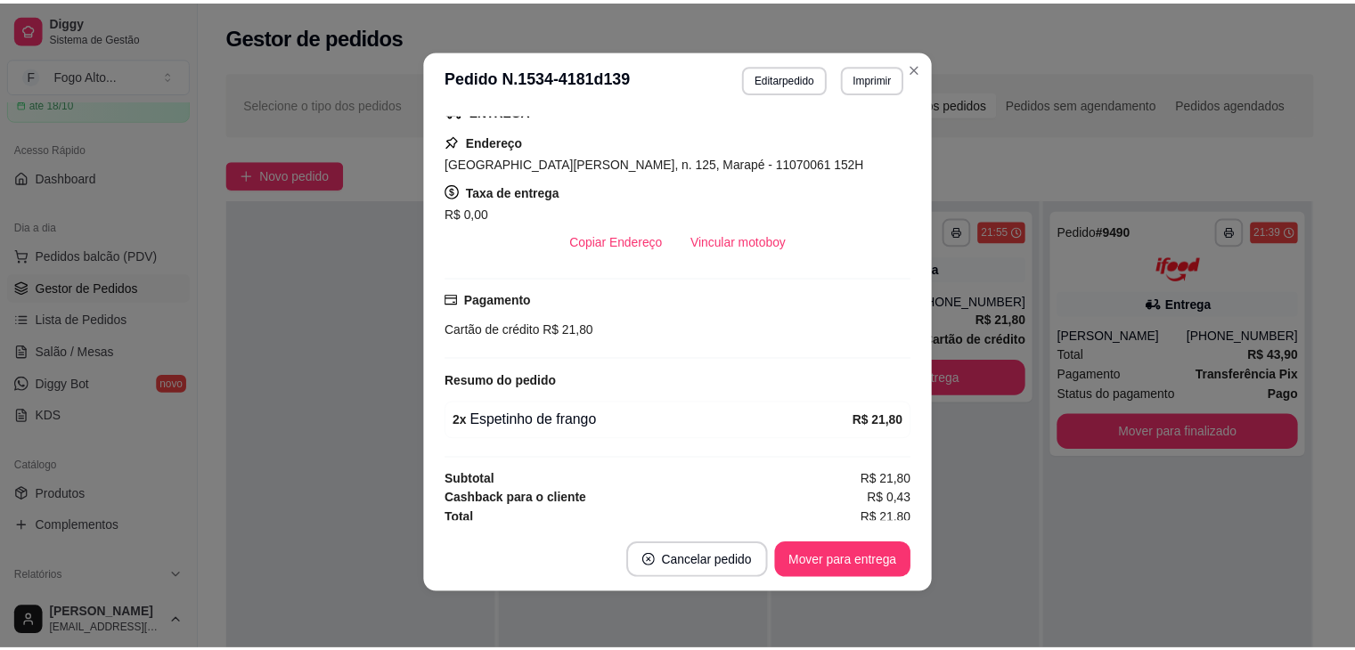
scroll to position [388, 0]
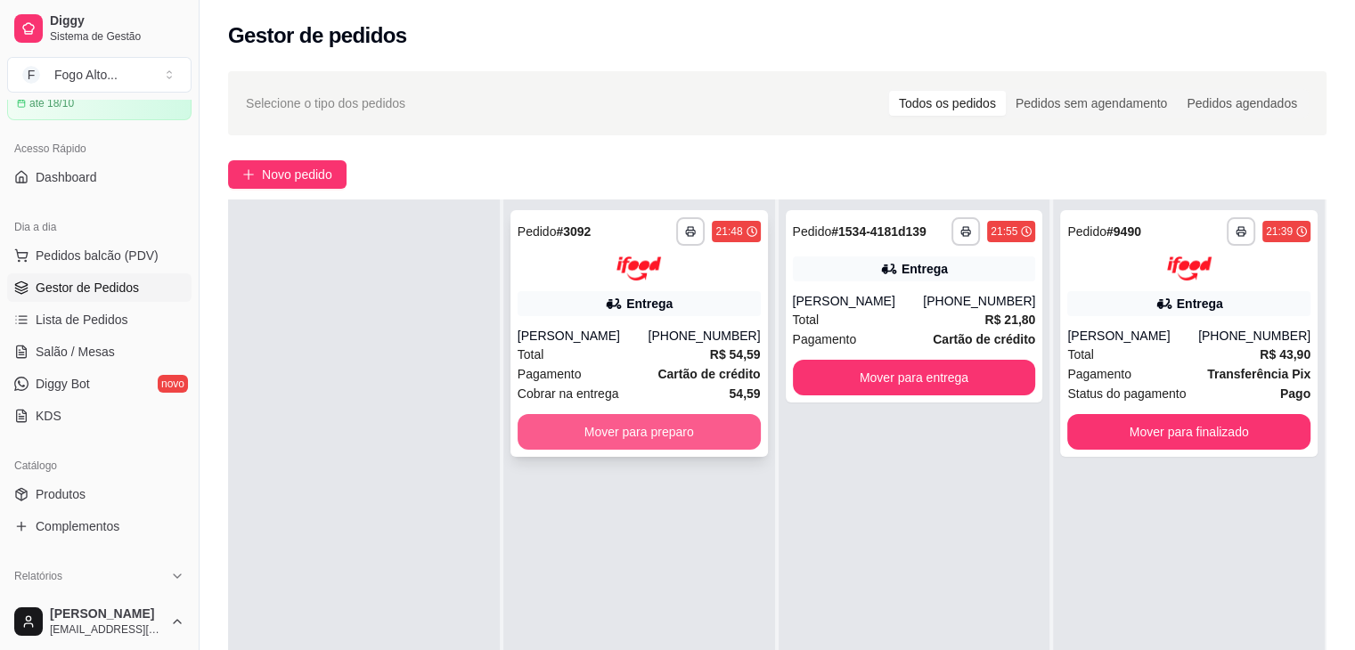
click at [612, 429] on button "Mover para preparo" at bounding box center [639, 432] width 243 height 36
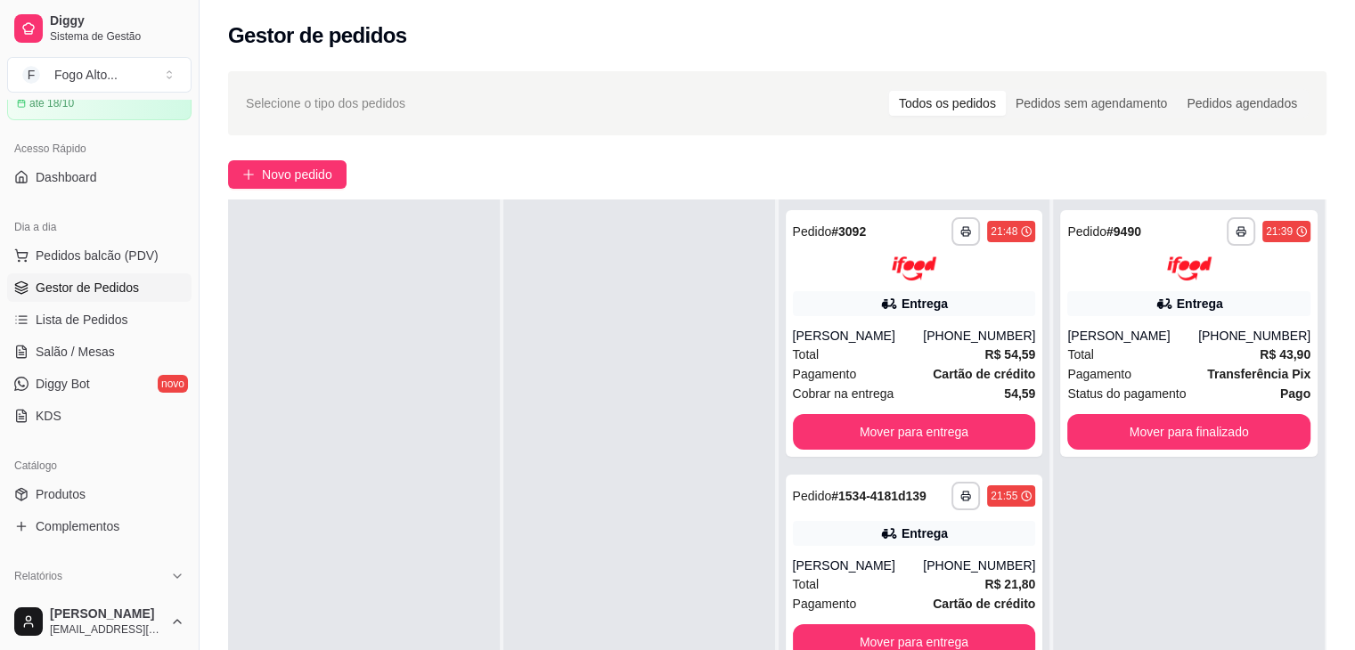
click at [703, 340] on div at bounding box center [639, 525] width 272 height 650
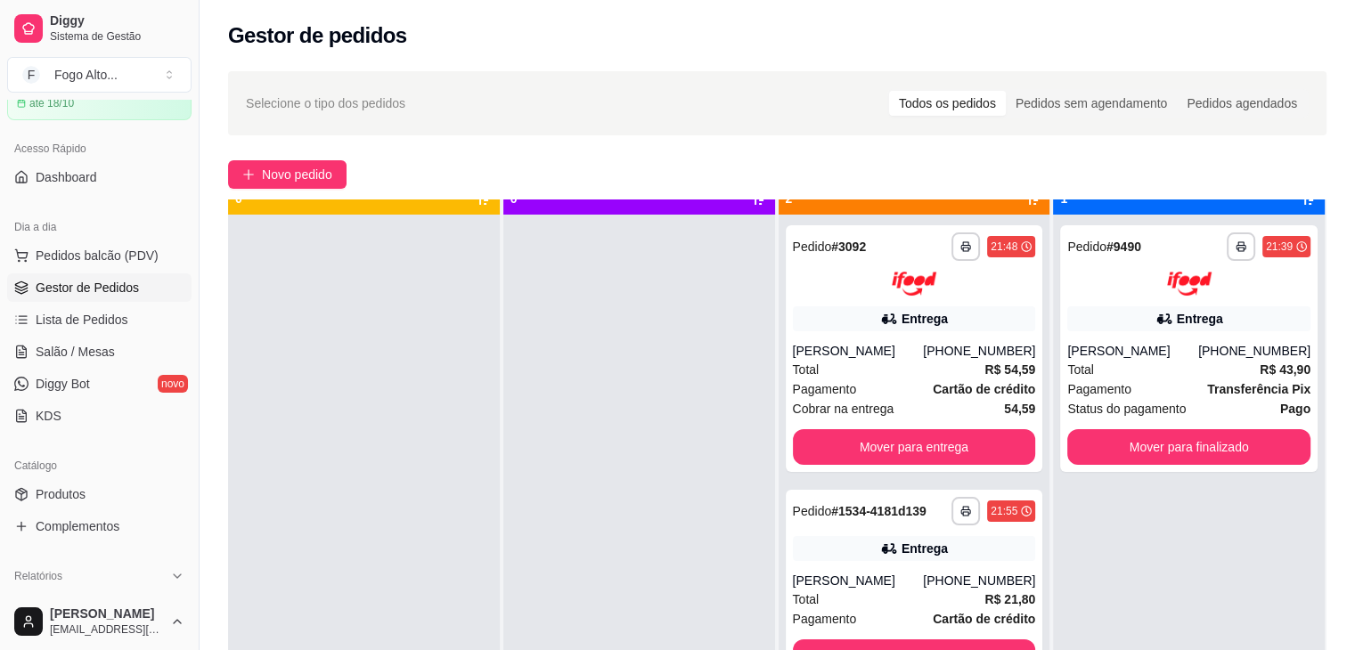
scroll to position [0, 0]
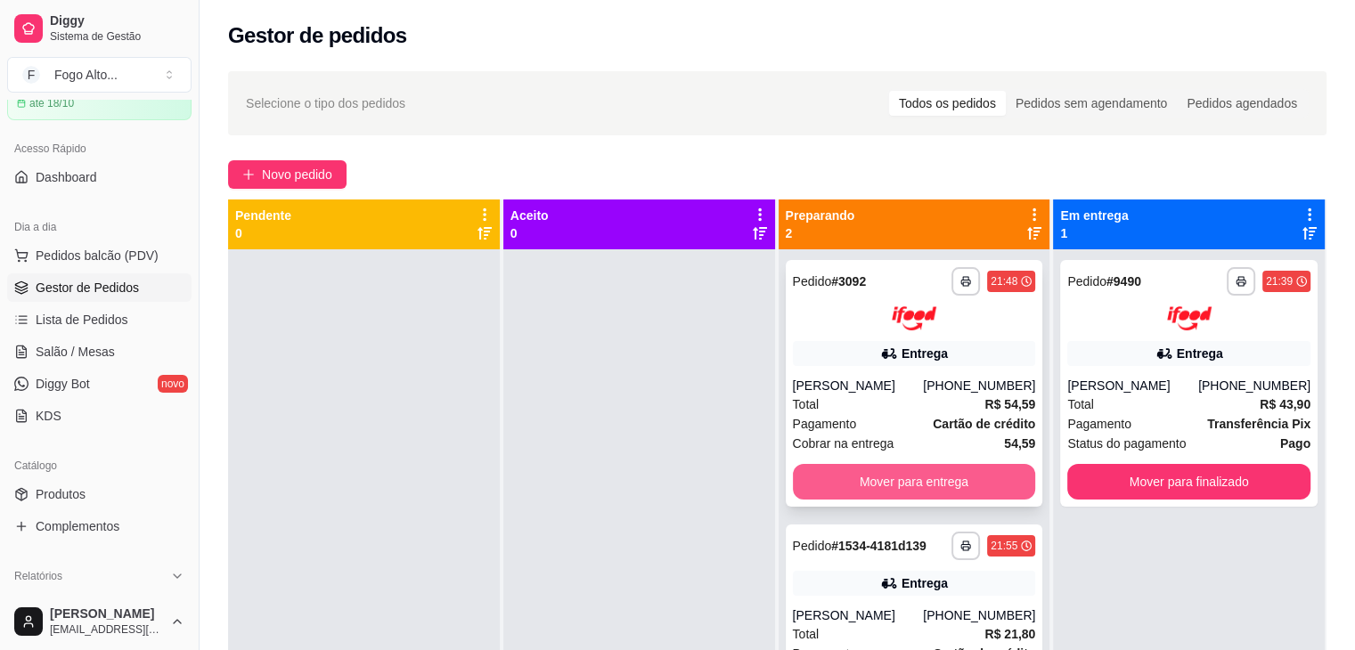
click at [866, 476] on button "Mover para entrega" at bounding box center [914, 482] width 243 height 36
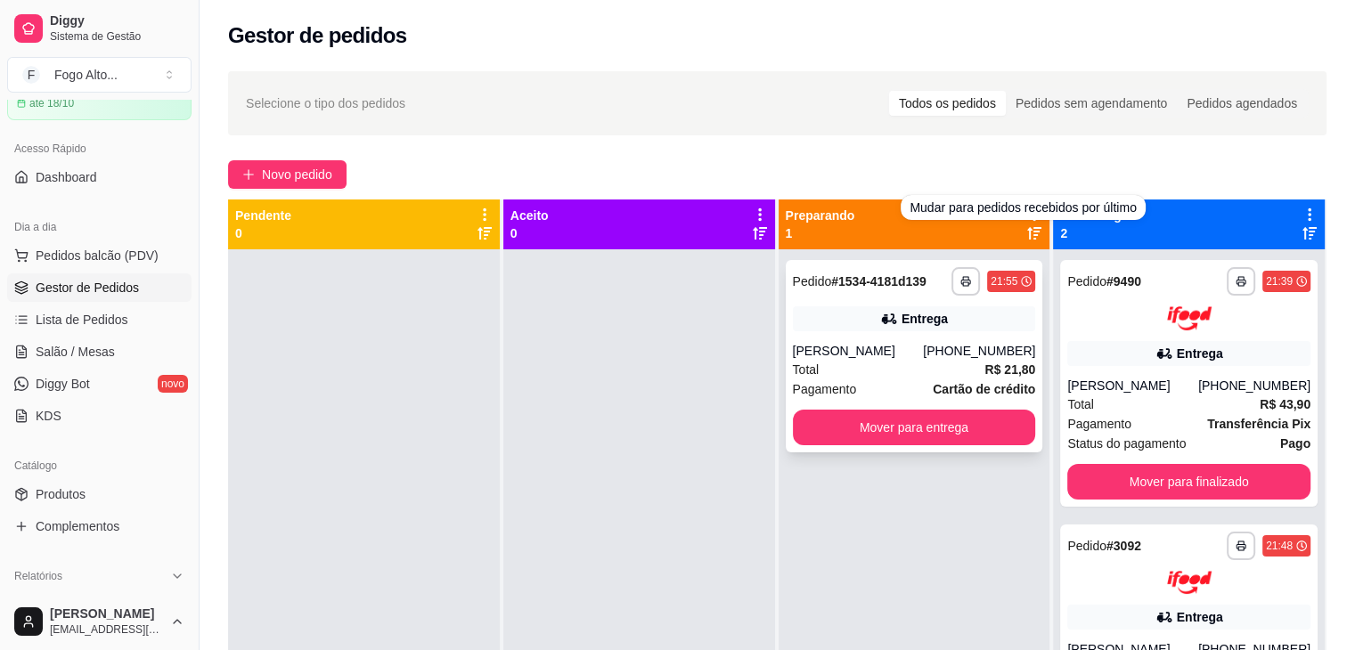
click at [869, 329] on div "Entrega" at bounding box center [914, 318] width 243 height 25
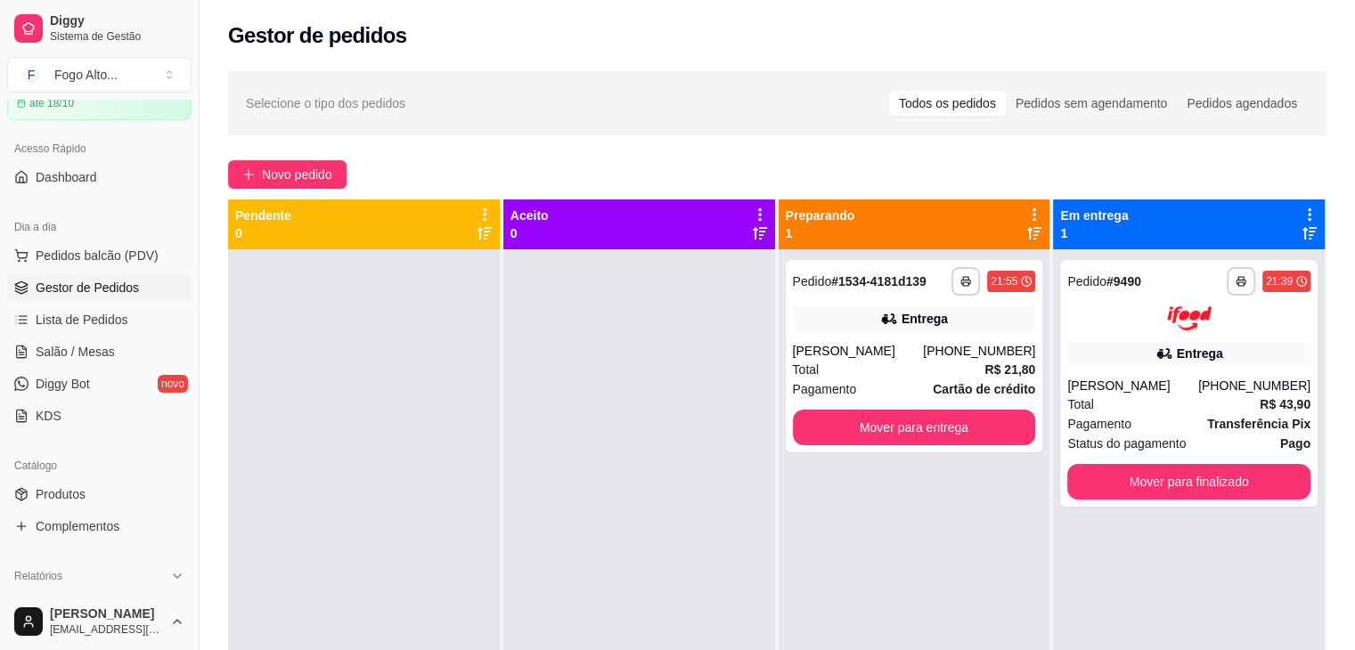
click at [301, 332] on div at bounding box center [364, 574] width 272 height 650
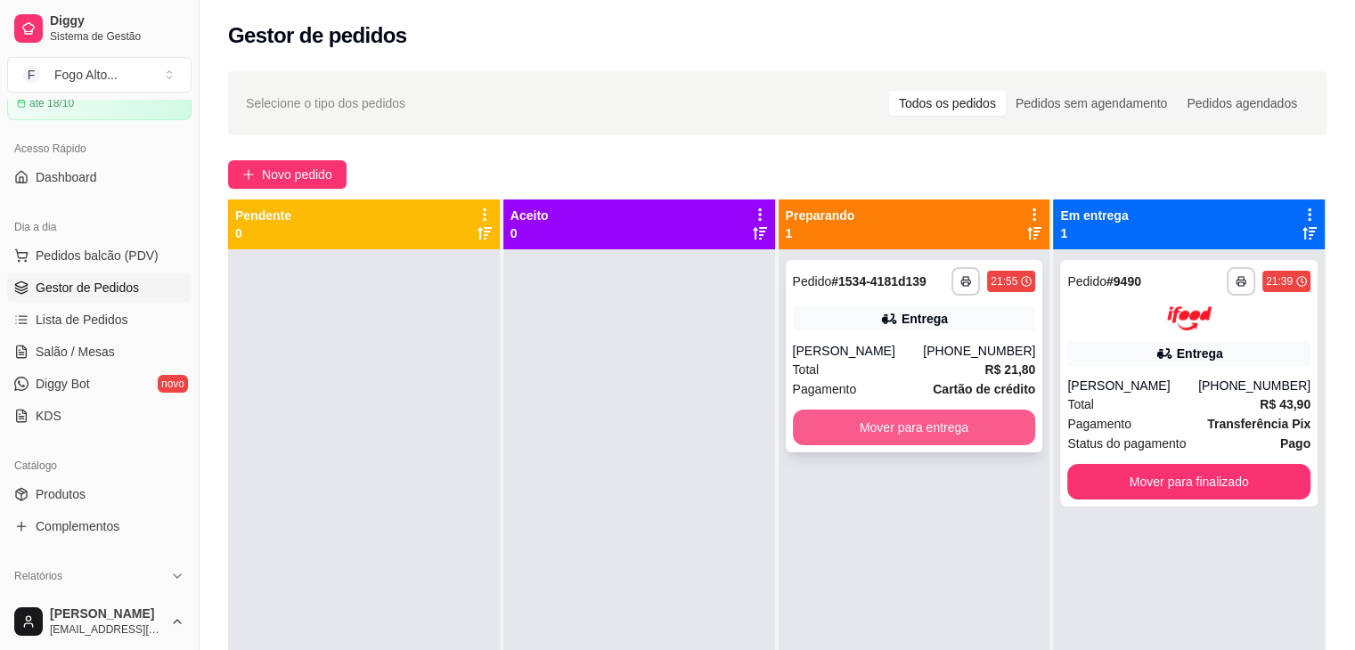
click at [918, 431] on button "Mover para entrega" at bounding box center [914, 428] width 243 height 36
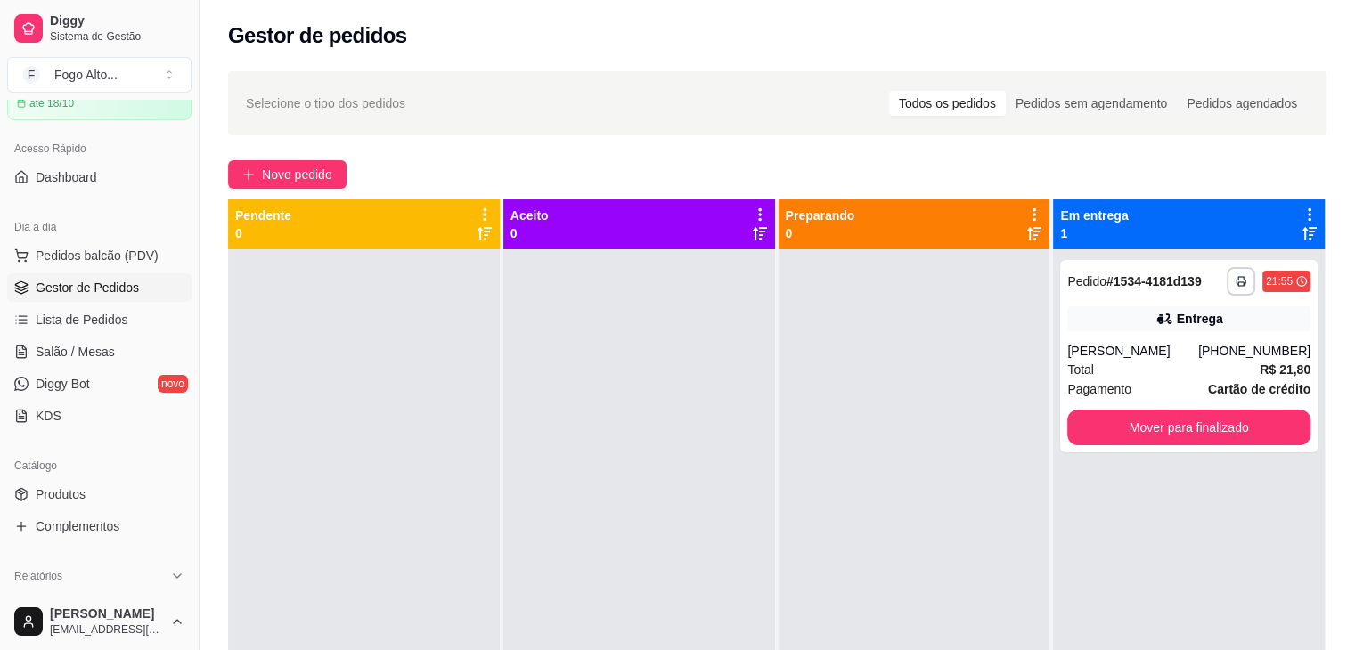
click at [534, 176] on div "Novo pedido" at bounding box center [777, 174] width 1098 height 29
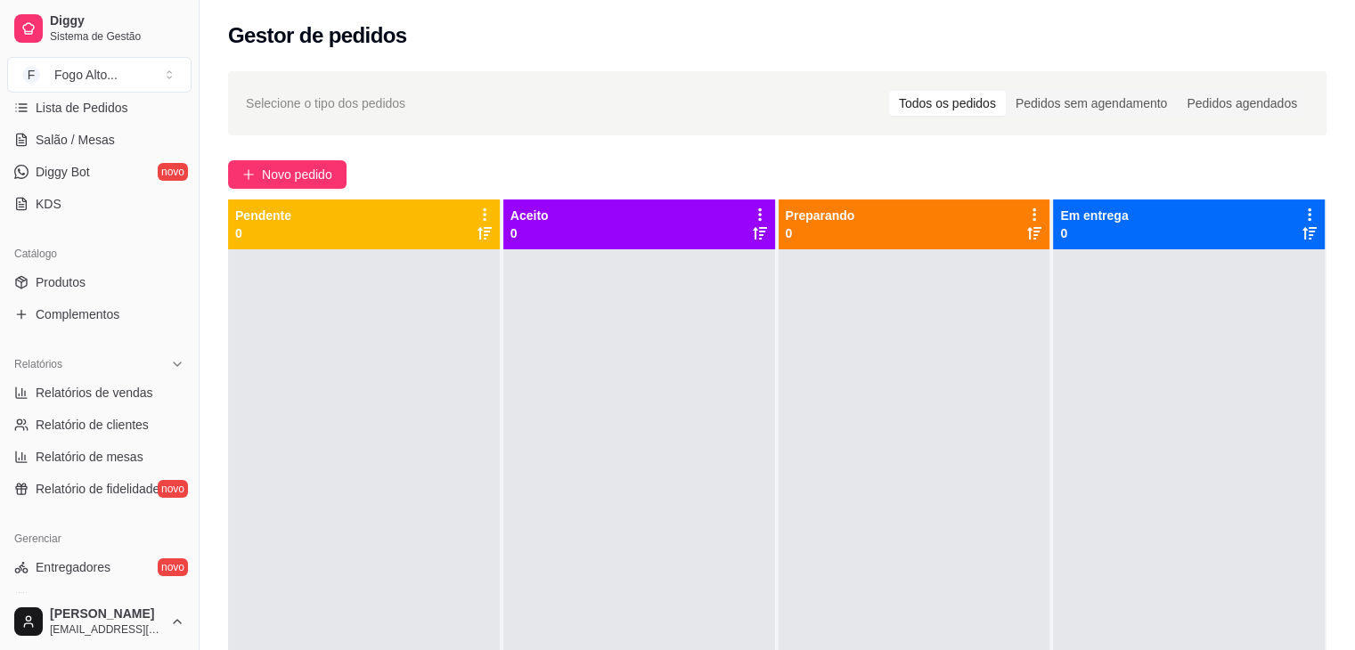
scroll to position [356, 0]
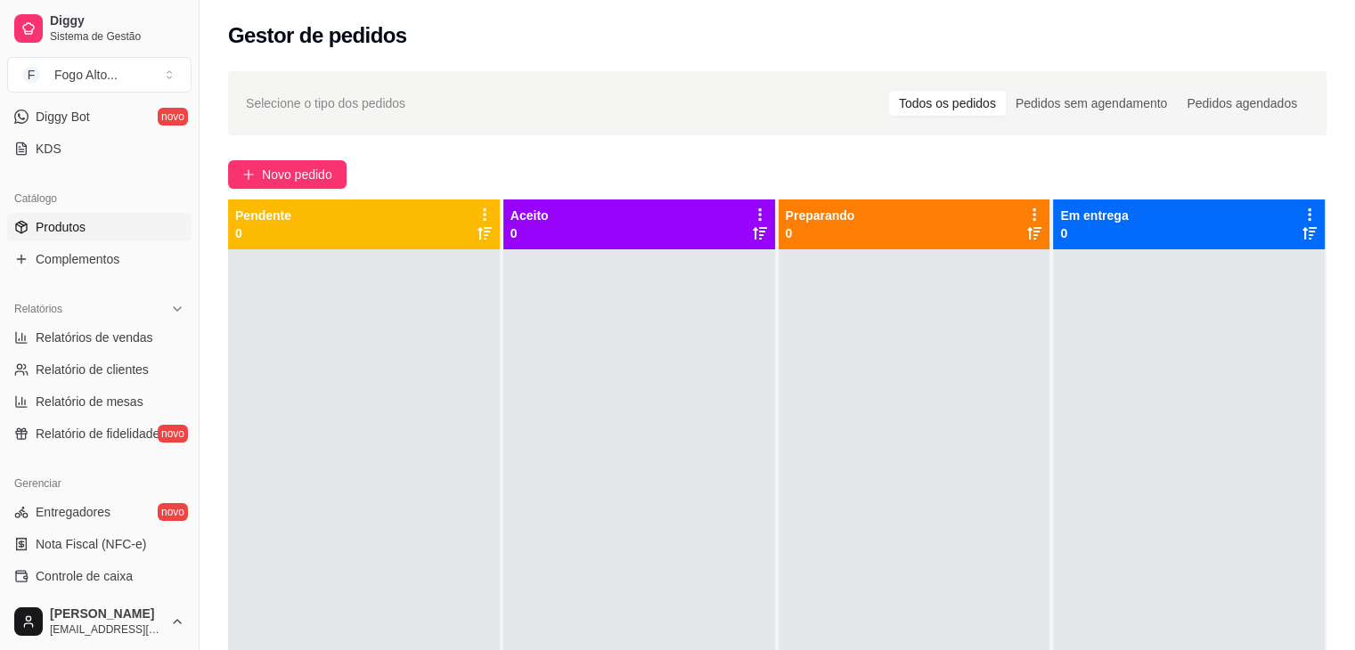
click at [54, 238] on link "Produtos" at bounding box center [99, 227] width 184 height 29
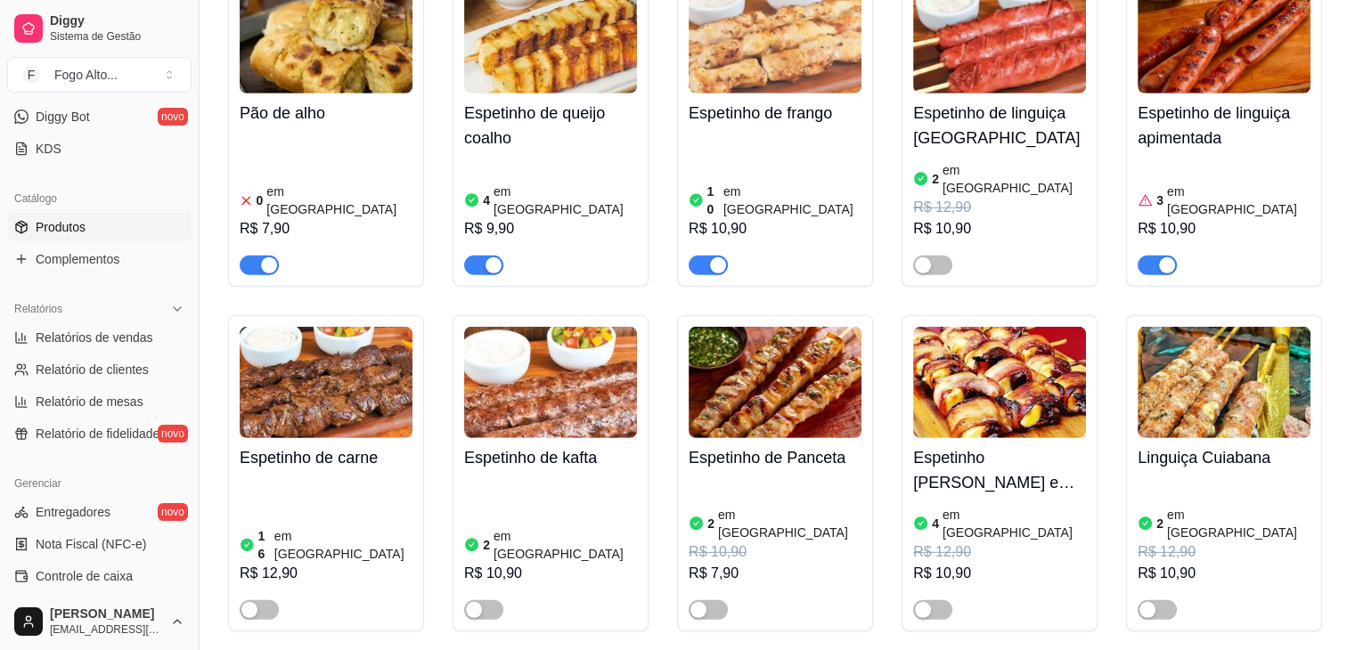
scroll to position [5256, 0]
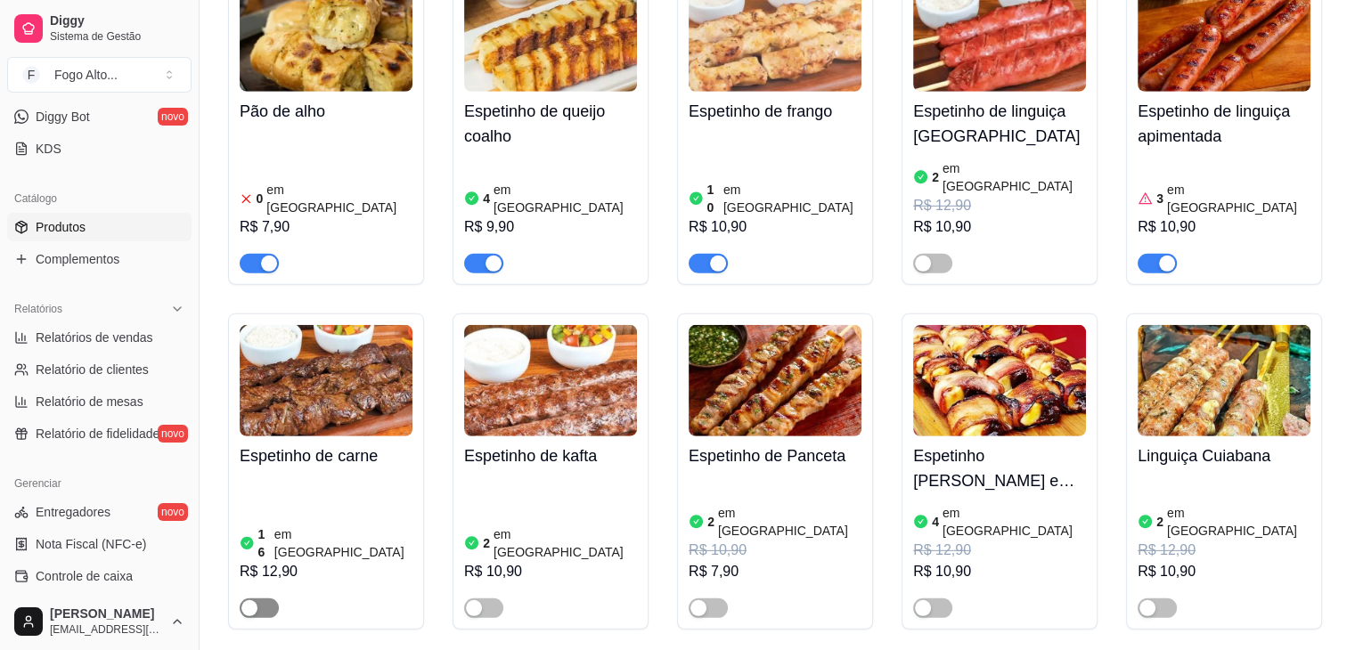
click at [249, 600] on div "button" at bounding box center [249, 608] width 16 height 16
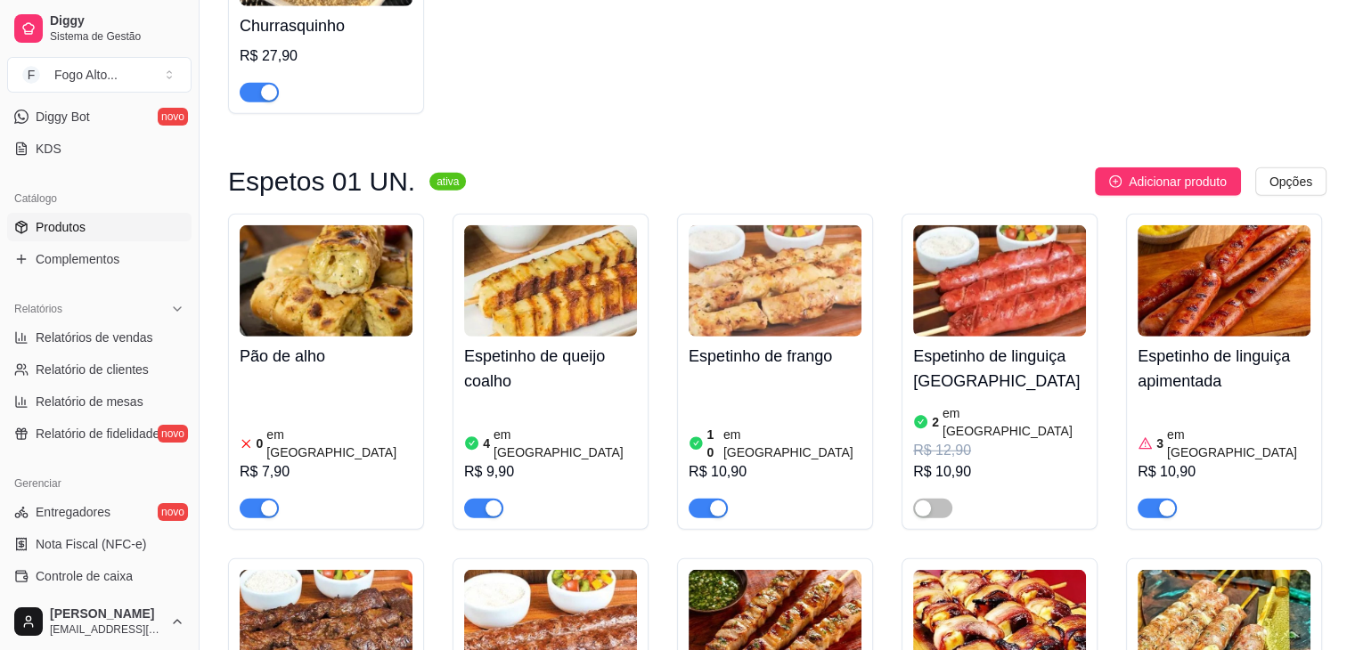
scroll to position [4988, 0]
